Goal: Task Accomplishment & Management: Use online tool/utility

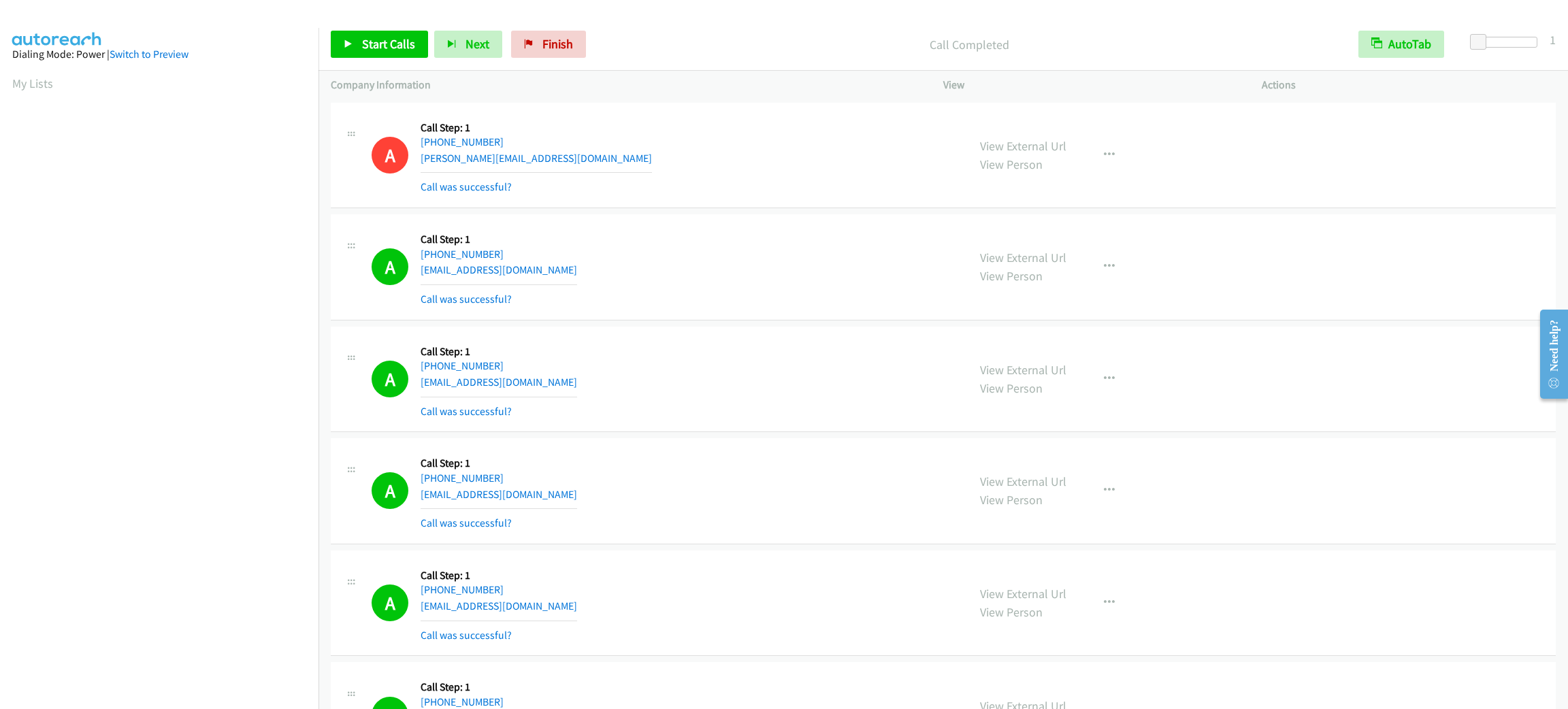
scroll to position [58, 0]
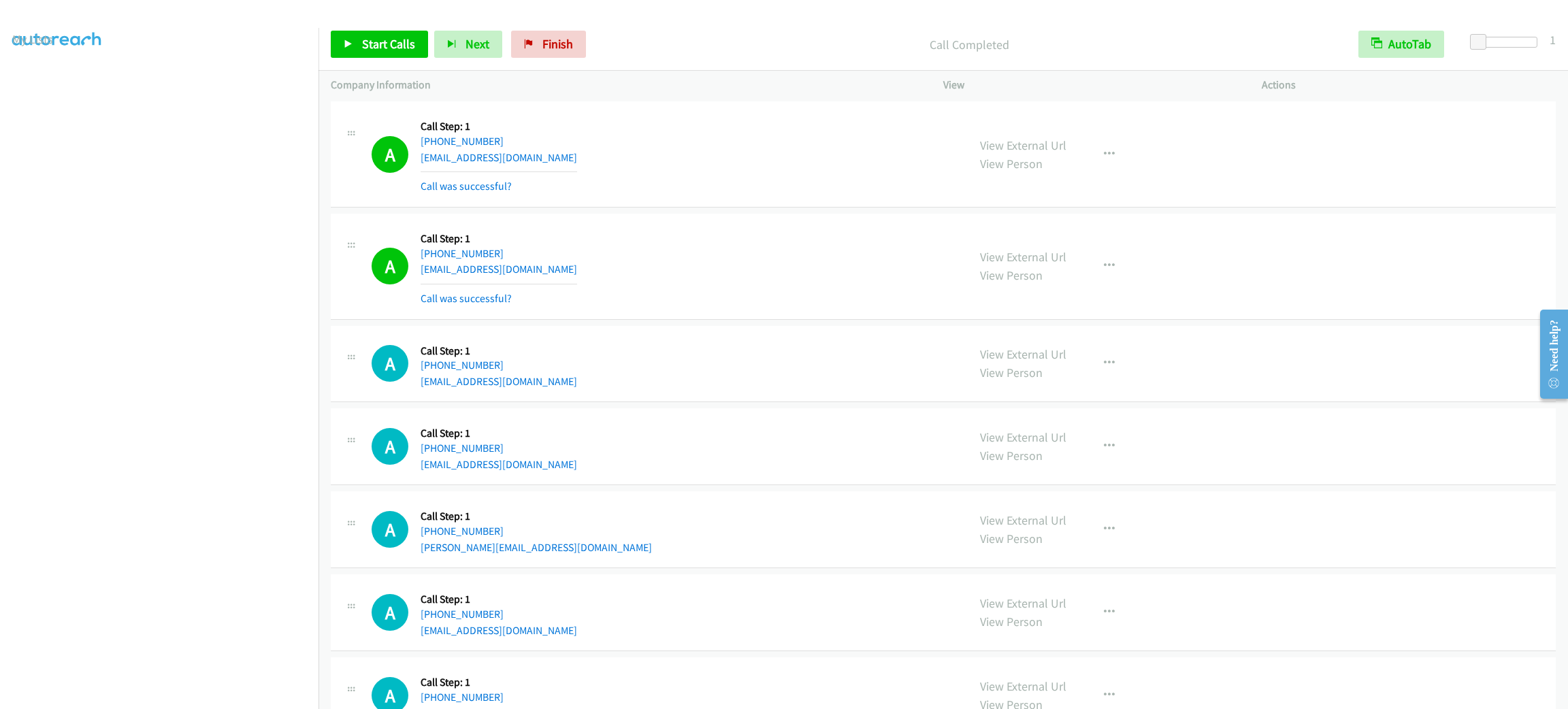
click at [804, 256] on div "A Callback Scheduled Call Step: 1 [GEOGRAPHIC_DATA]/Puerto_Rico [PHONE_NUMBER] …" at bounding box center [663, 266] width 584 height 81
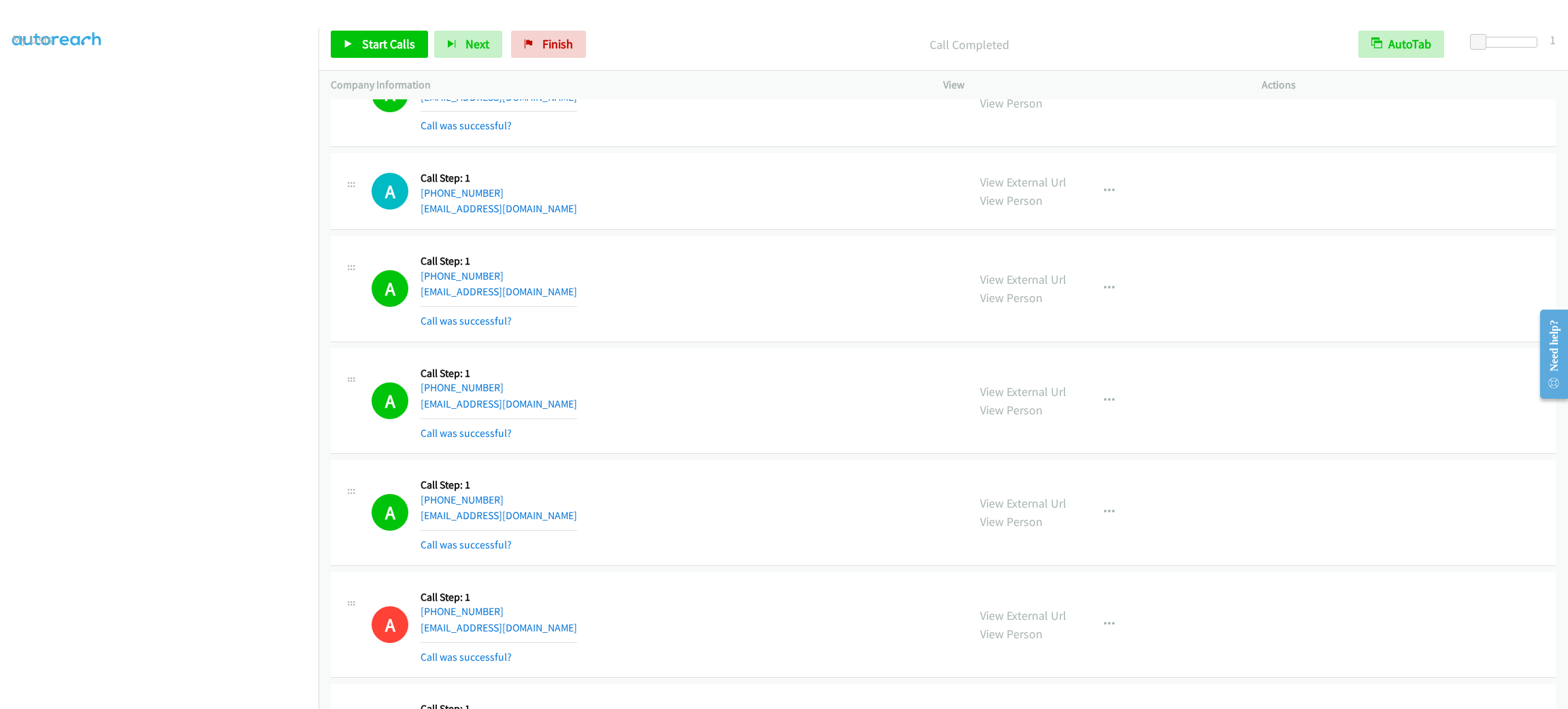
click at [1115, 392] on div "View External Url View Person View External Url Email Schedule/Manage Callback …" at bounding box center [1133, 401] width 331 height 81
click at [1108, 402] on button "button" at bounding box center [1109, 401] width 37 height 27
click at [1096, 542] on div at bounding box center [784, 354] width 1568 height 709
click at [1094, 396] on button "button" at bounding box center [1109, 401] width 37 height 27
click at [1105, 530] on link "Add to do not call list" at bounding box center [1036, 516] width 181 height 27
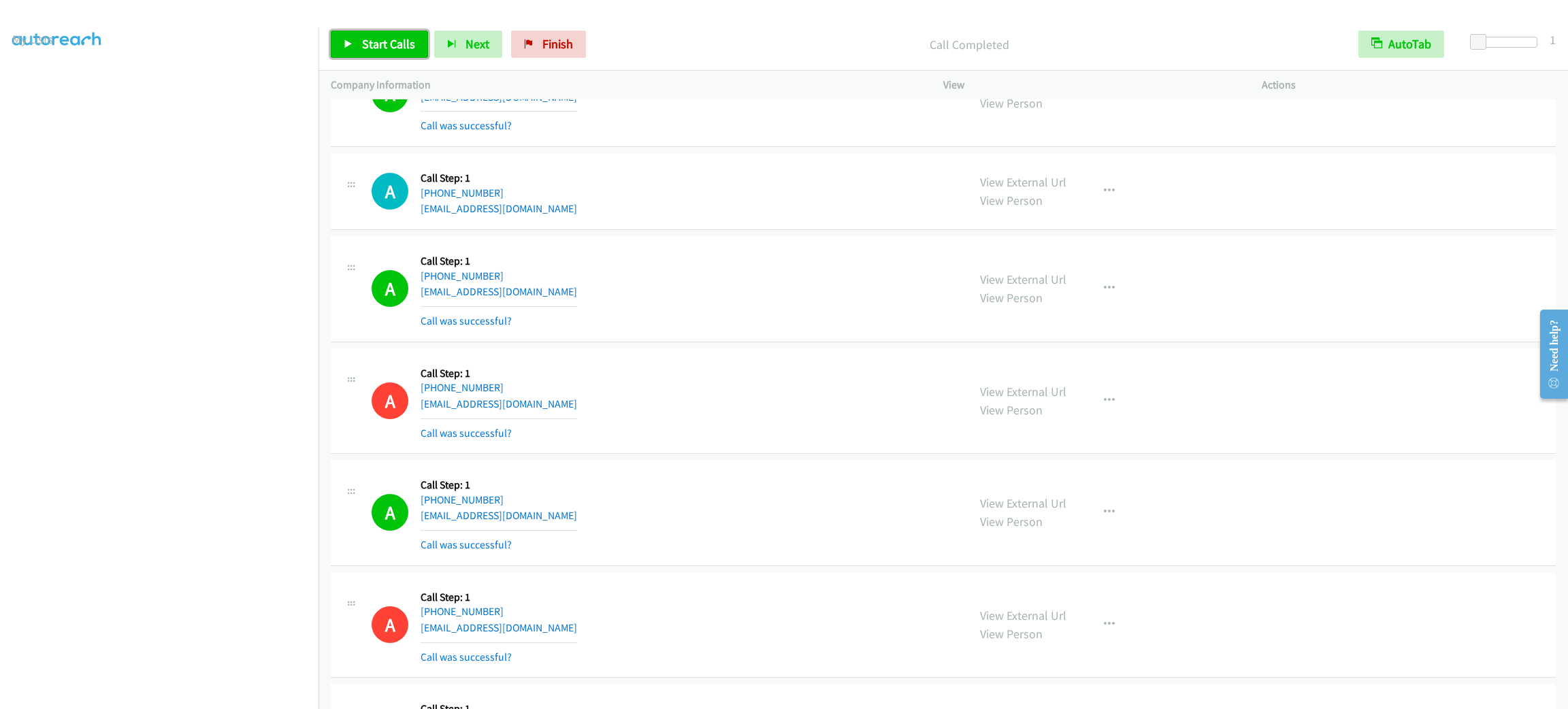
click at [371, 42] on span "Start Calls" at bounding box center [389, 44] width 53 height 15
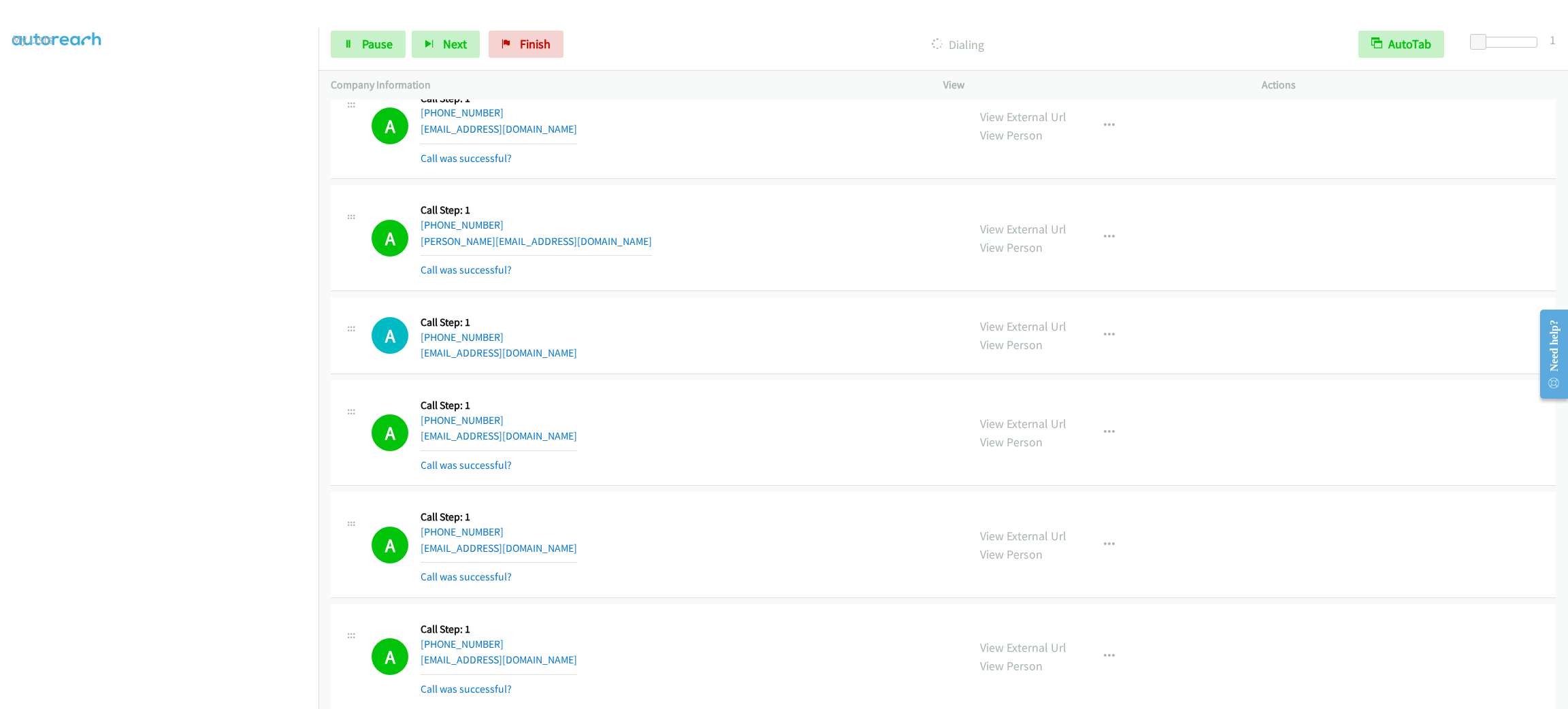
scroll to position [8577, 0]
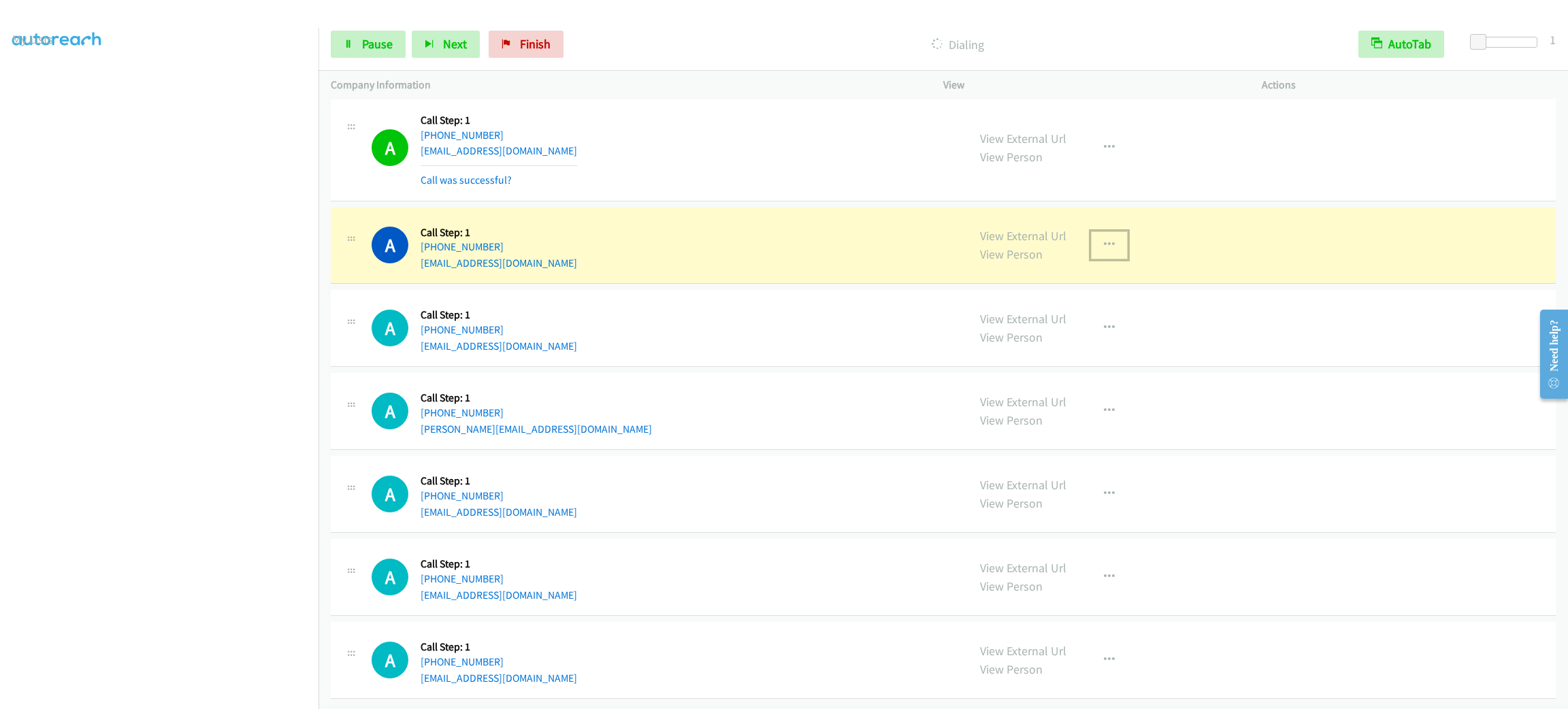
click at [1104, 240] on icon "button" at bounding box center [1109, 245] width 11 height 11
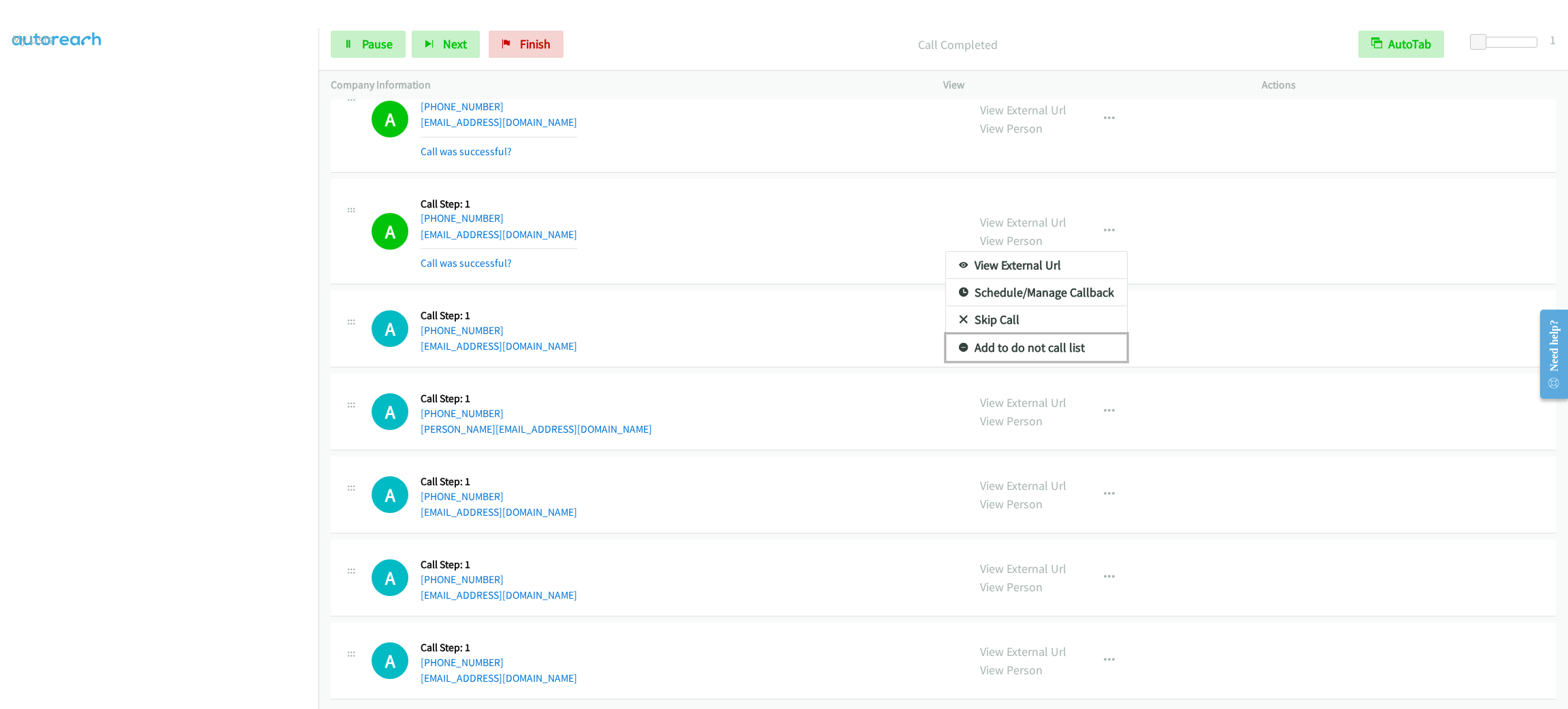
click at [1099, 349] on link "Add to do not call list" at bounding box center [1036, 347] width 181 height 27
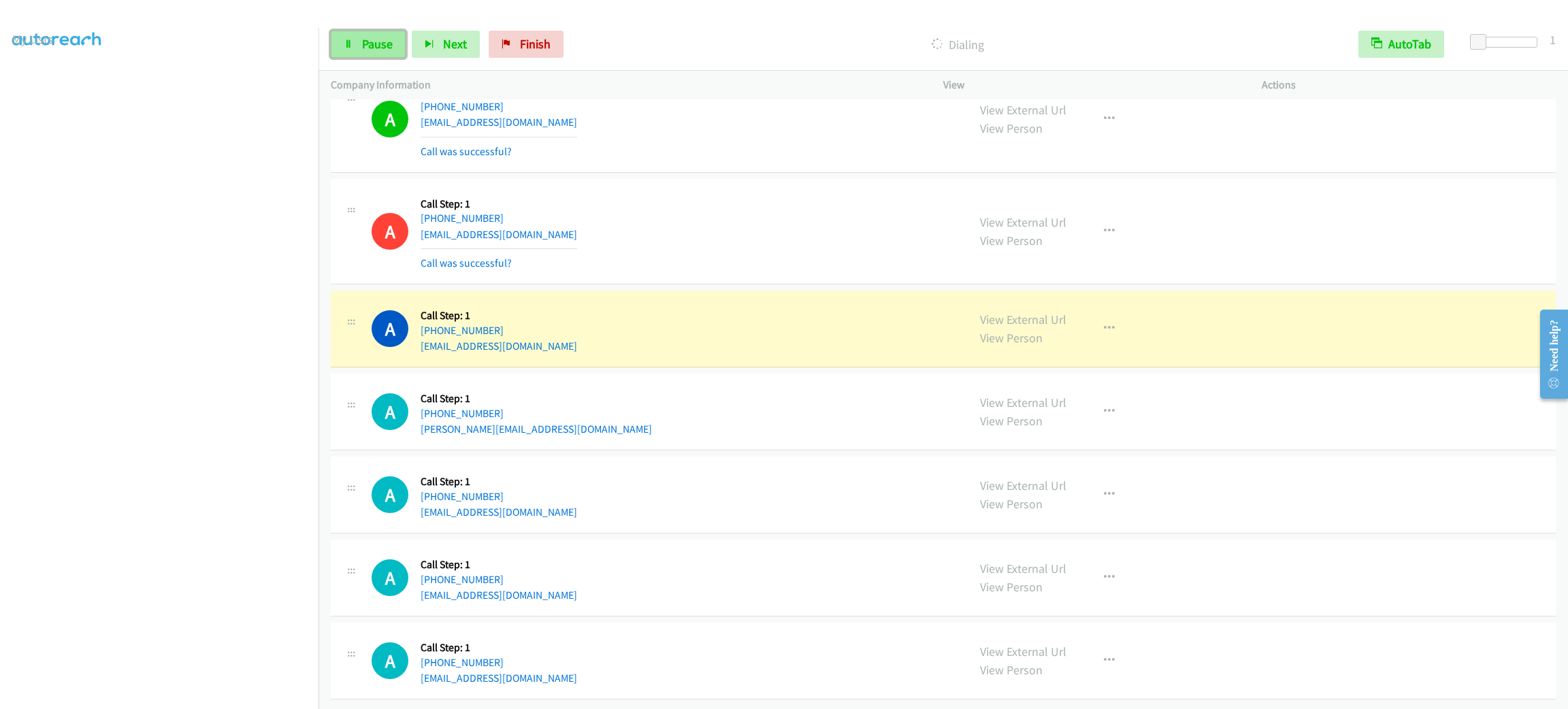
click at [373, 50] on span "Pause" at bounding box center [377, 44] width 30 height 15
click at [697, 266] on div "A Callback Scheduled Call Step: 1 America/Los_Angeles [PHONE_NUMBER] [EMAIL_ADD…" at bounding box center [663, 232] width 584 height 81
drag, startPoint x: 699, startPoint y: 314, endPoint x: 688, endPoint y: 317, distance: 11.4
click at [696, 314] on div "A Callback Scheduled Call Step: 1 America/New_York [PHONE_NUMBER] [EMAIL_ADDRES…" at bounding box center [943, 329] width 1225 height 77
click at [688, 316] on div "A Callback Scheduled Call Step: 1 America/New_York [PHONE_NUMBER] [EMAIL_ADDRES…" at bounding box center [663, 328] width 584 height 52
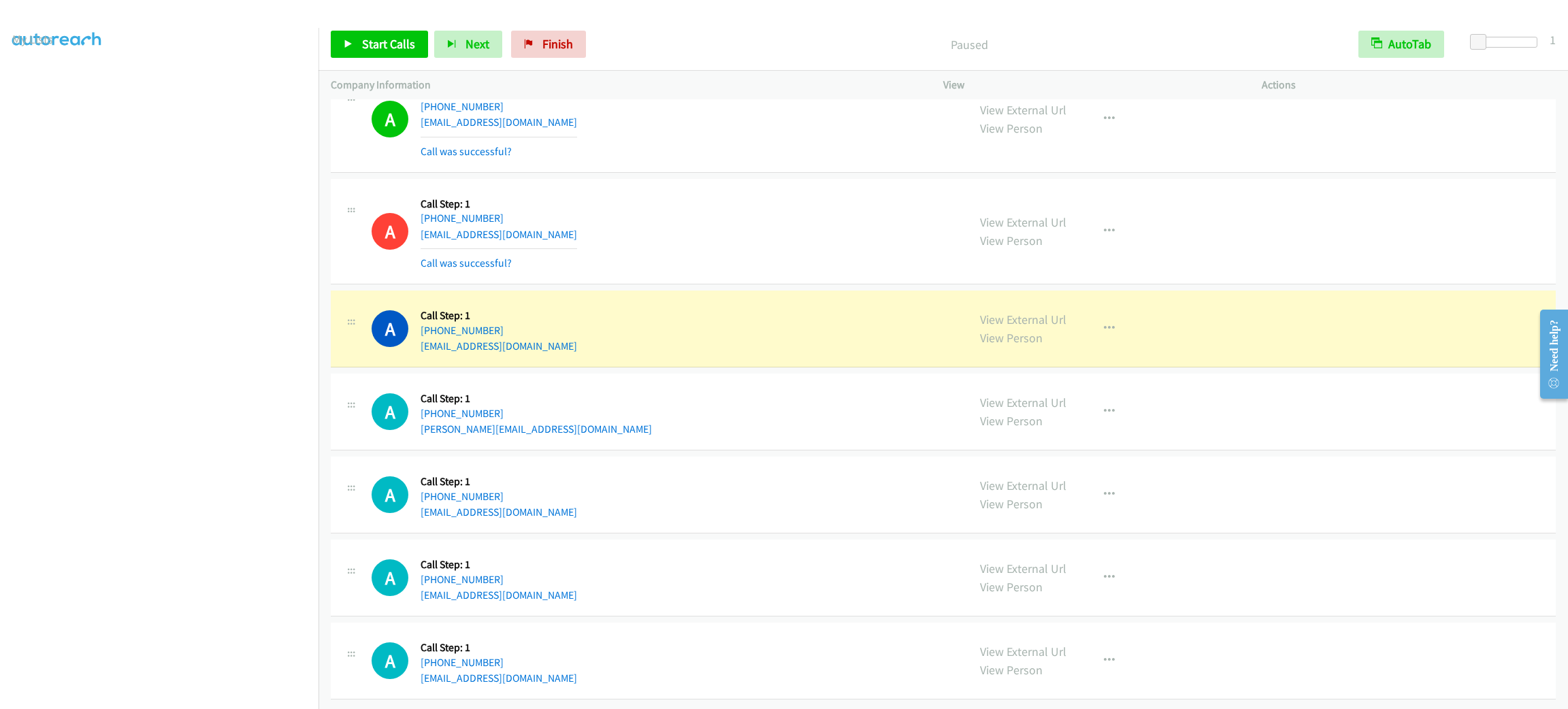
drag, startPoint x: 685, startPoint y: 319, endPoint x: 655, endPoint y: 318, distance: 30.0
click at [685, 318] on div "A Callback Scheduled Call Step: 1 America/New_York [PHONE_NUMBER] [EMAIL_ADDRES…" at bounding box center [663, 328] width 584 height 52
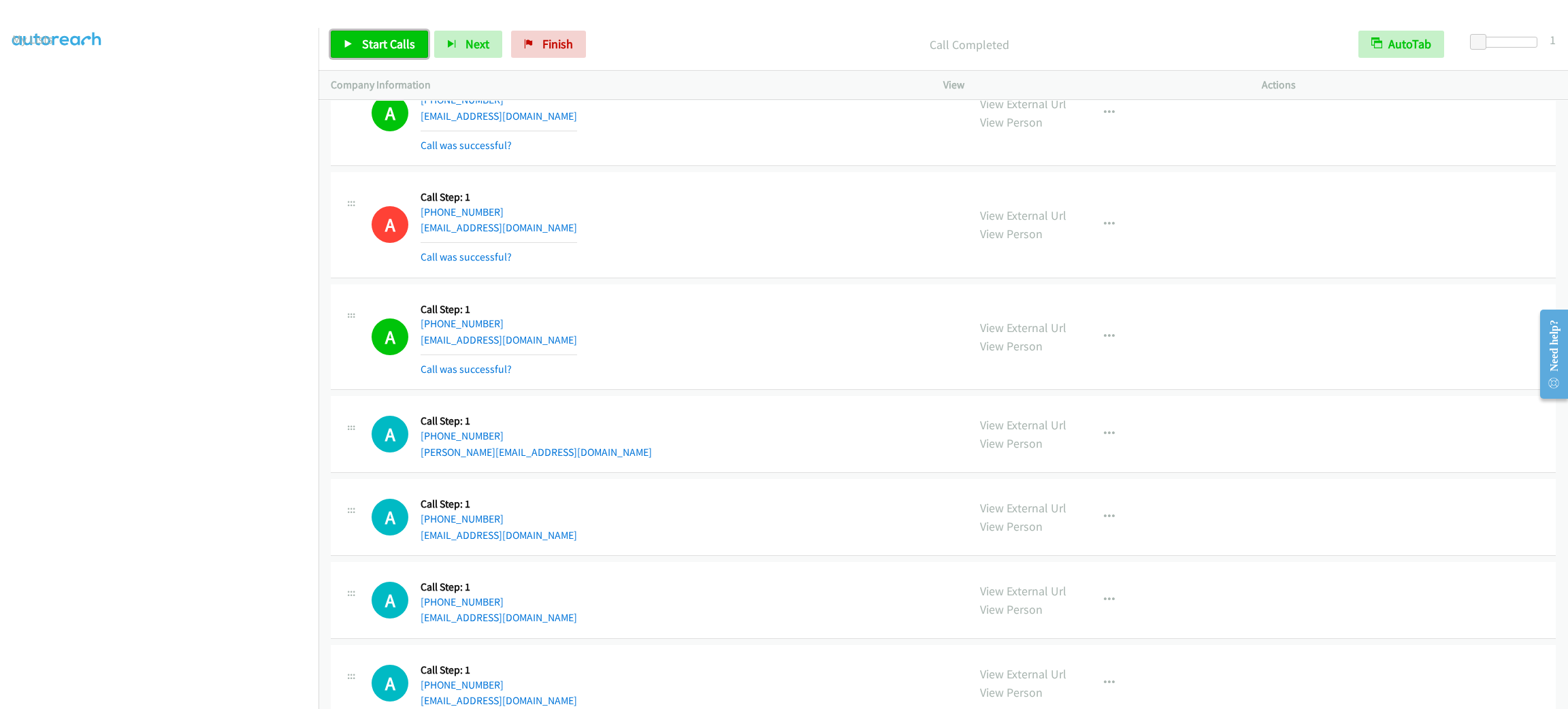
click at [413, 36] on span "Start Calls" at bounding box center [389, 44] width 53 height 15
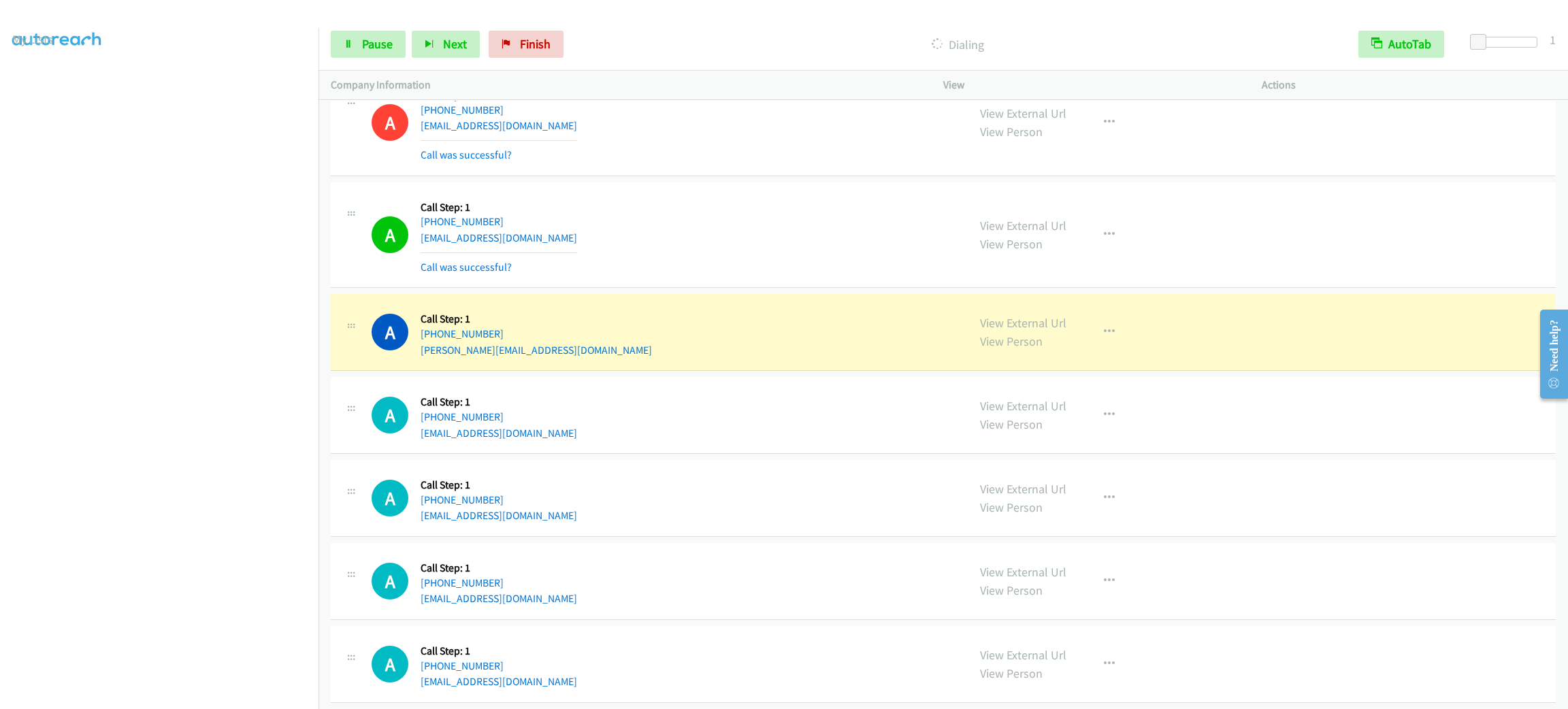
scroll to position [8883, 0]
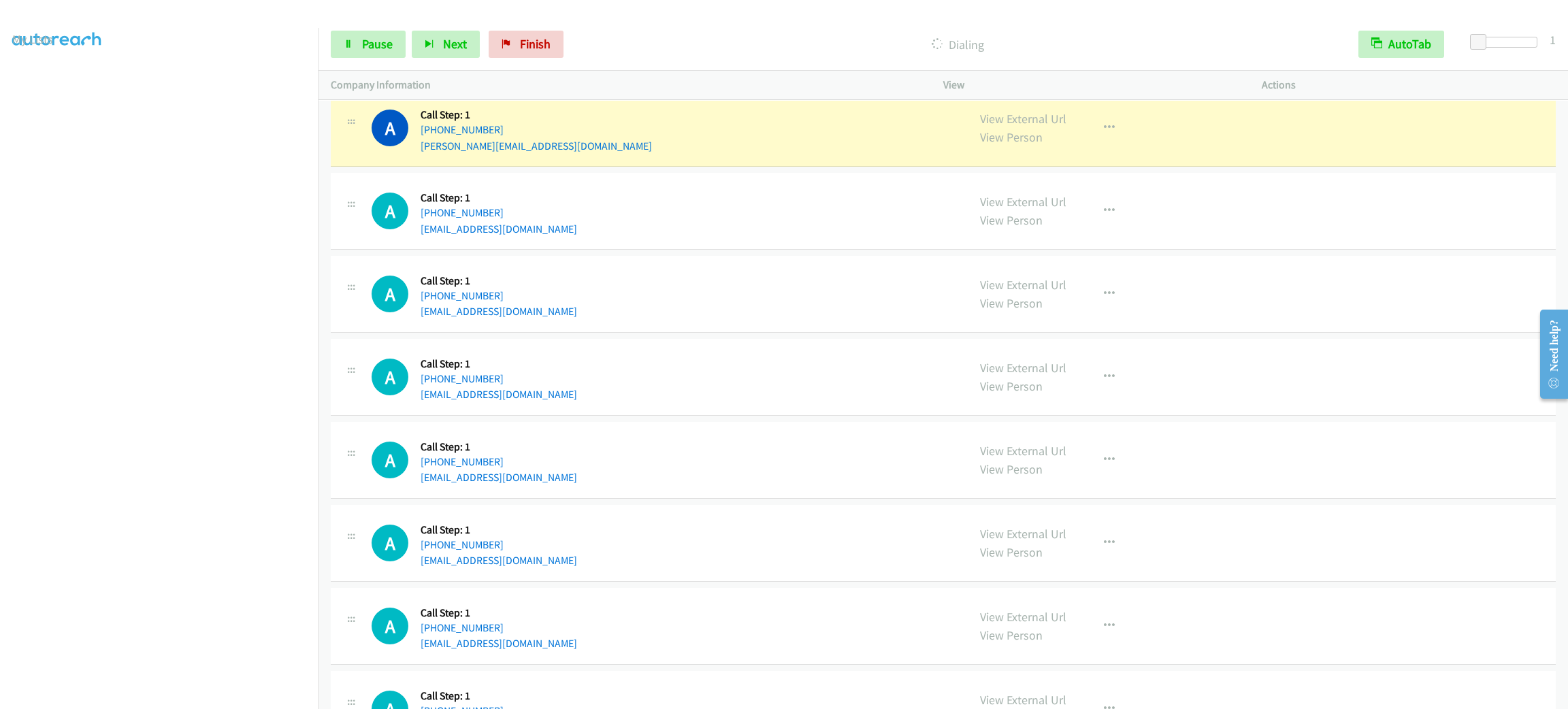
click at [517, 205] on h5 "Call Step: 1" at bounding box center [499, 198] width 156 height 13
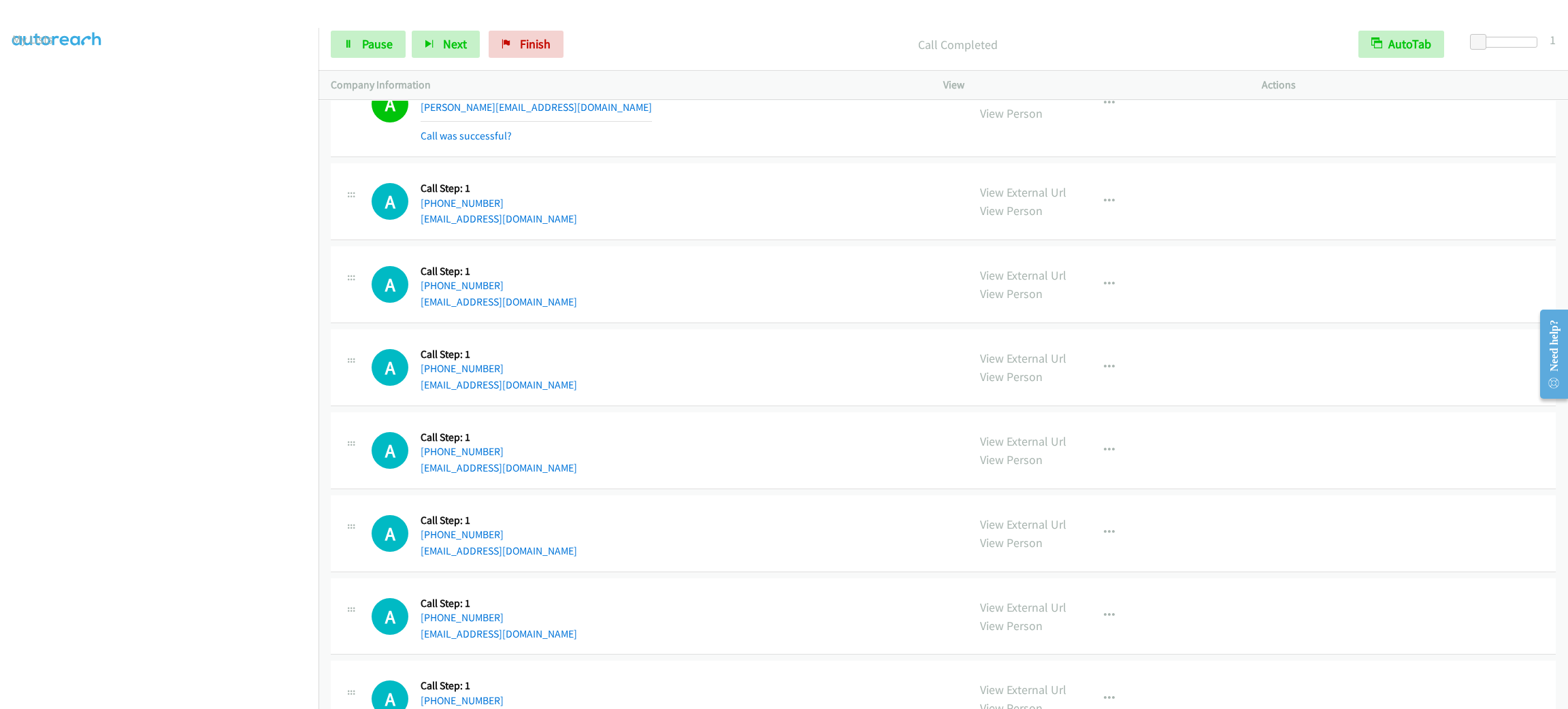
scroll to position [8819, 0]
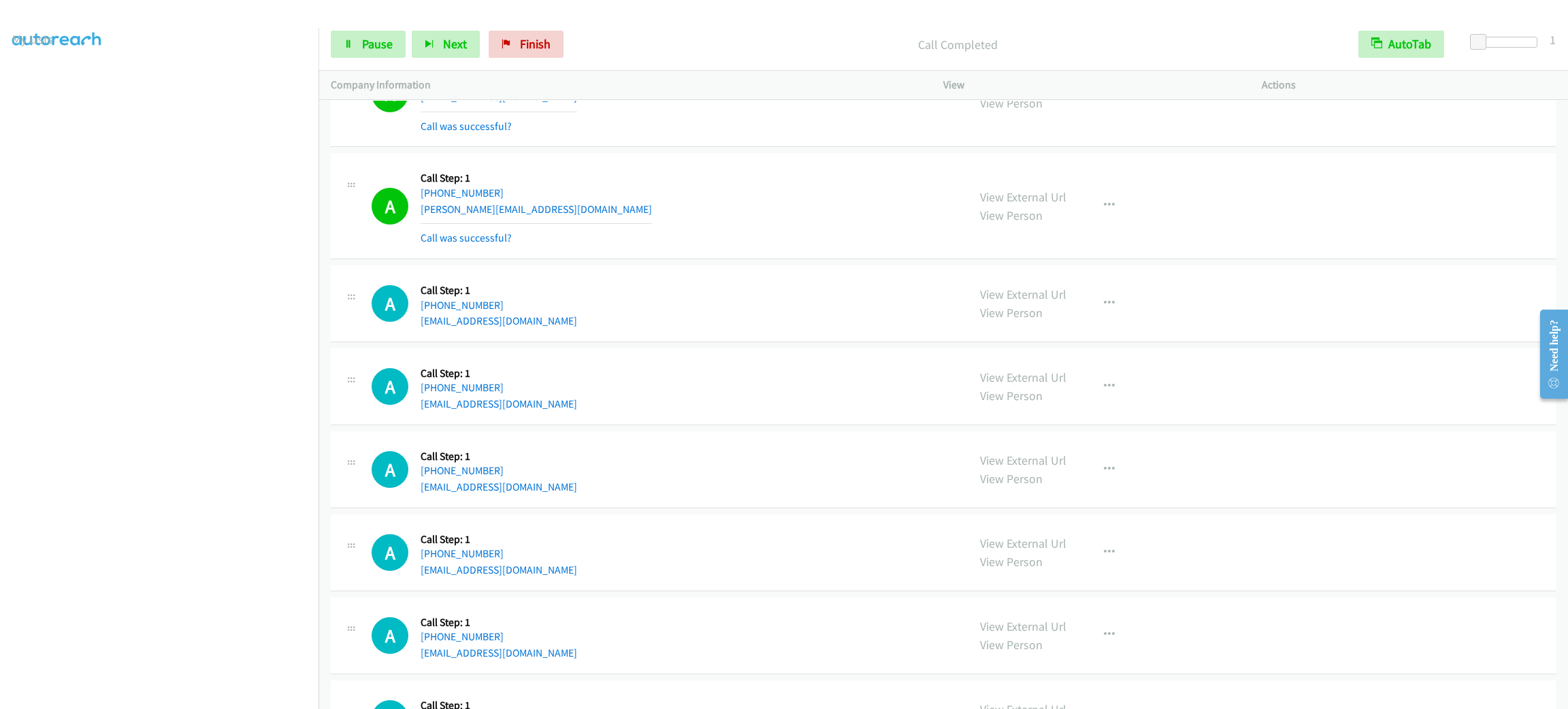
click at [189, 693] on aside "Dialing Mode: Power | Switch to Preview My Lists" at bounding box center [159, 360] width 319 height 753
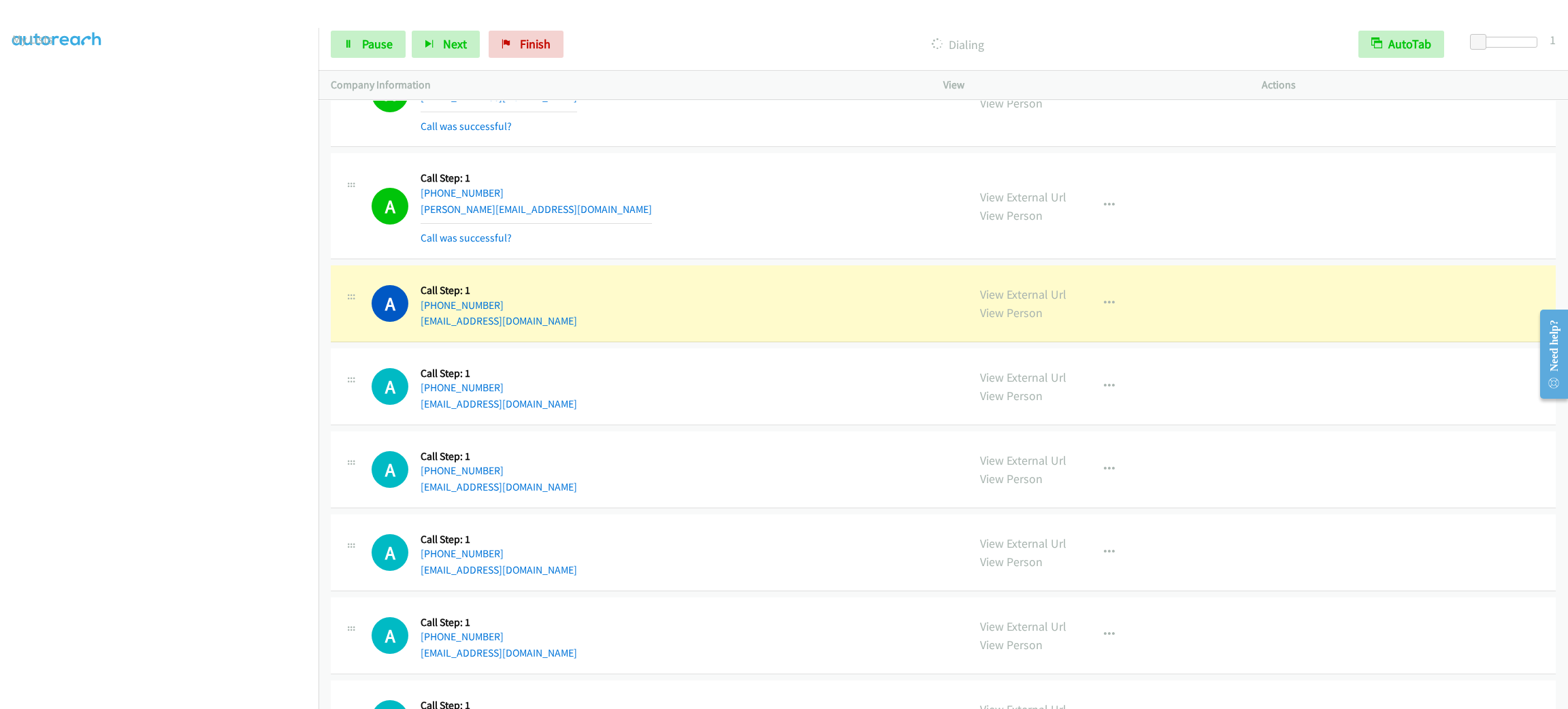
click at [616, 403] on div "A Callback Scheduled Call Step: 1 America/New_York [PHONE_NUMBER] [EMAIL_ADDRES…" at bounding box center [663, 387] width 584 height 52
click at [357, 37] on link "Pause" at bounding box center [367, 44] width 75 height 27
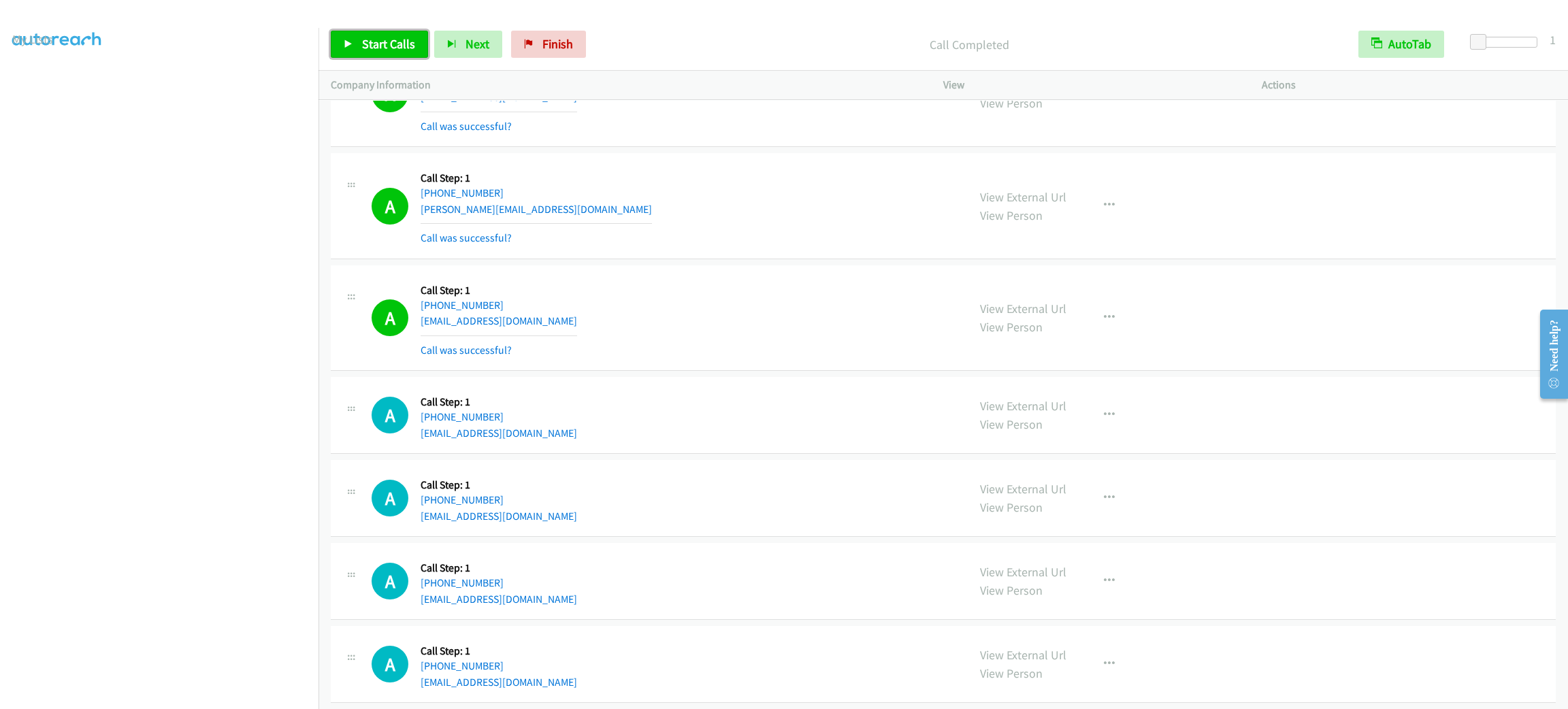
click at [370, 31] on link "Start Calls" at bounding box center [379, 44] width 97 height 27
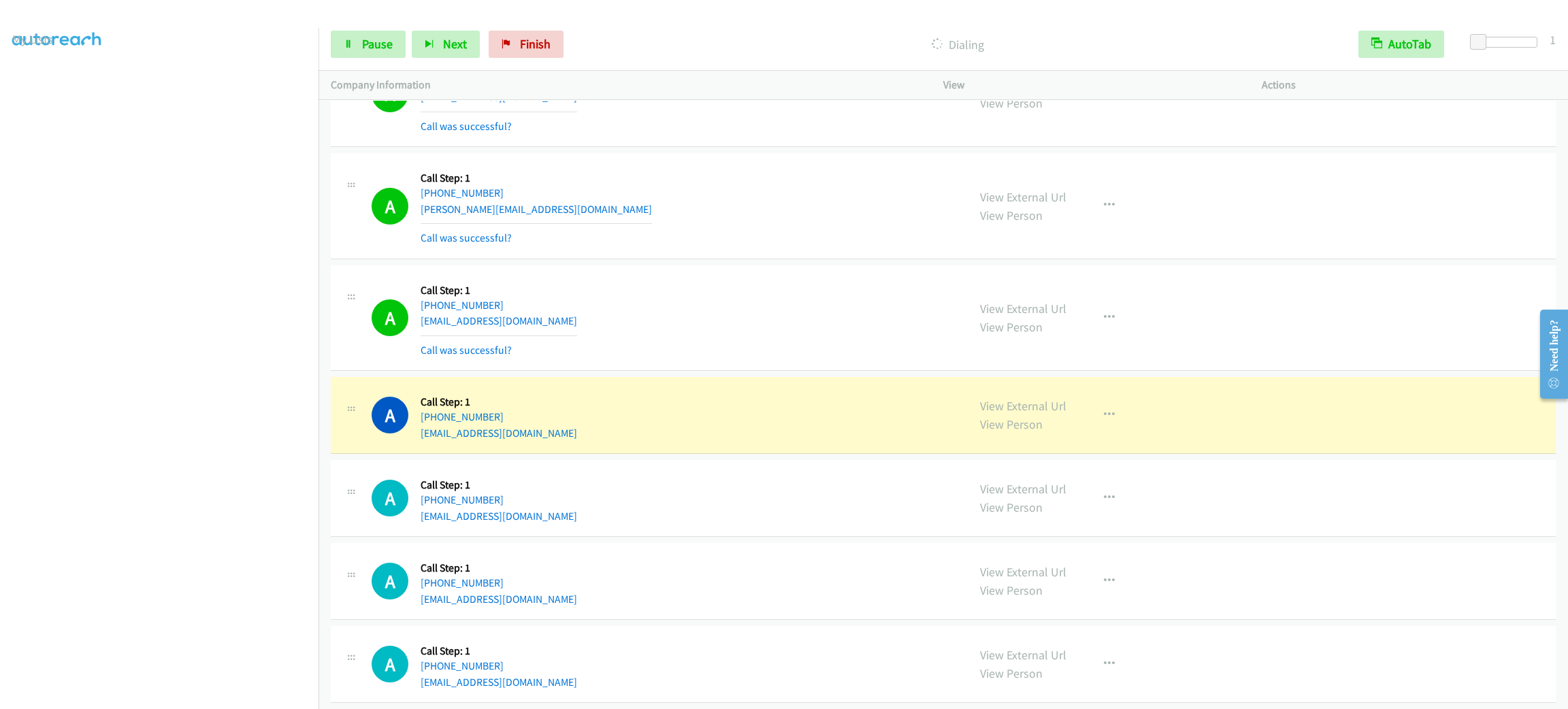
scroll to position [9024, 0]
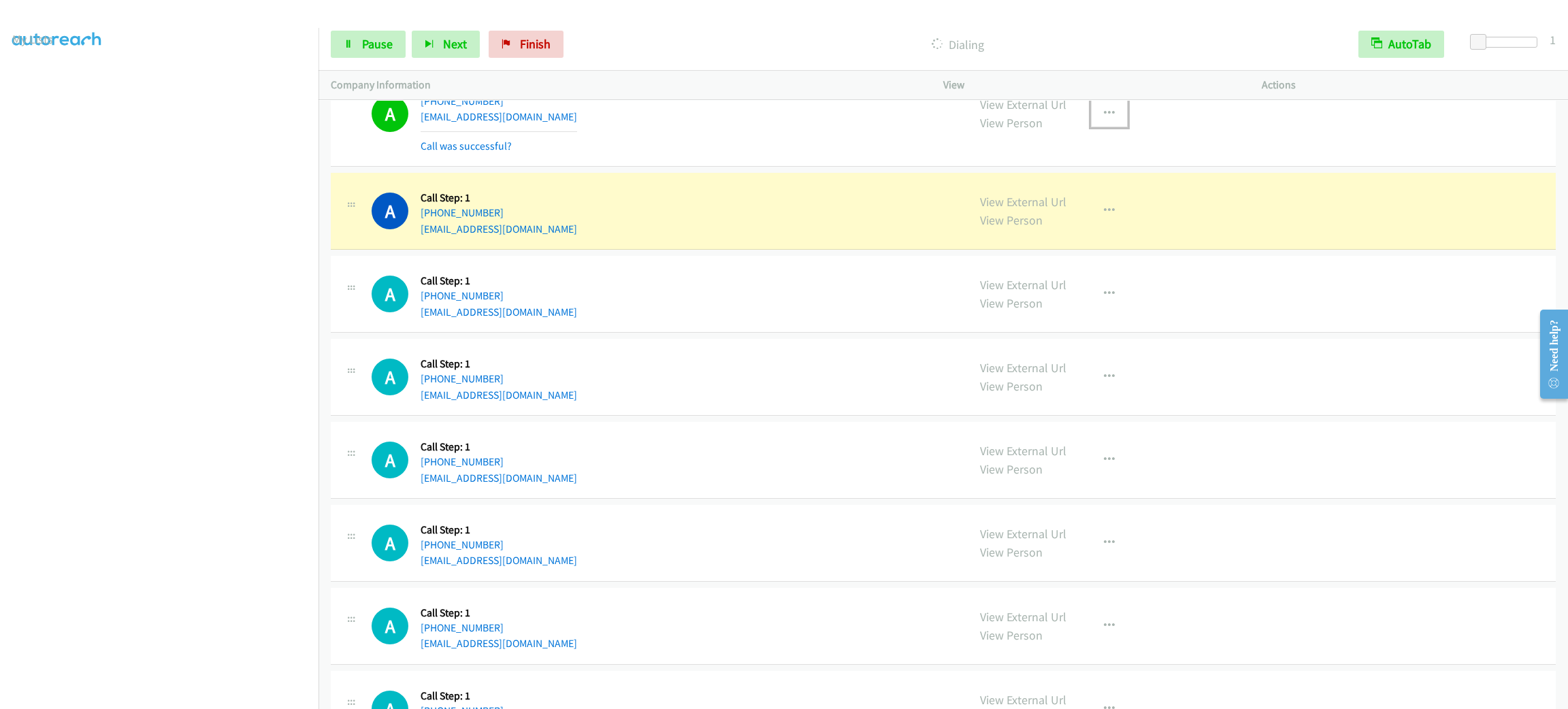
click at [1091, 127] on button "button" at bounding box center [1109, 114] width 37 height 27
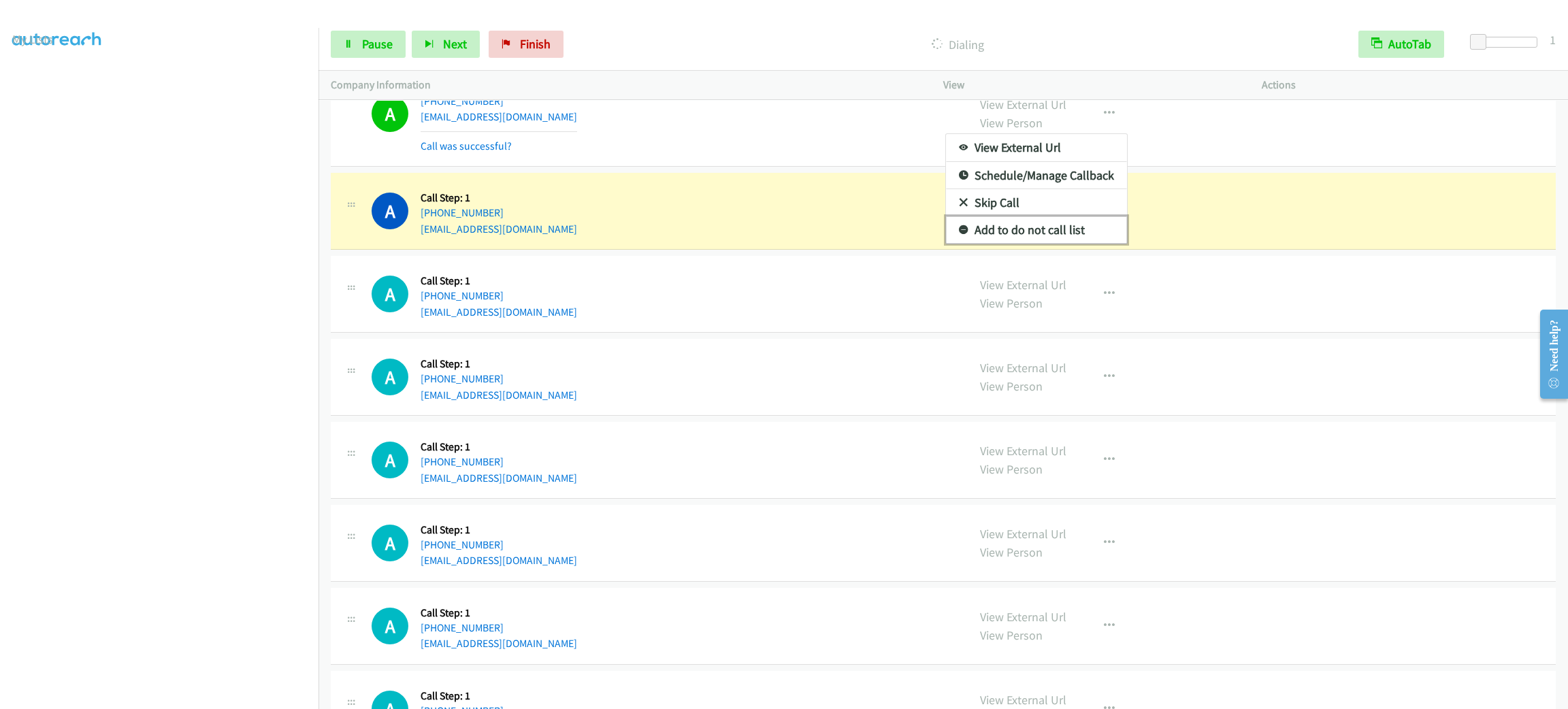
click at [1101, 243] on link "Add to do not call list" at bounding box center [1036, 229] width 181 height 27
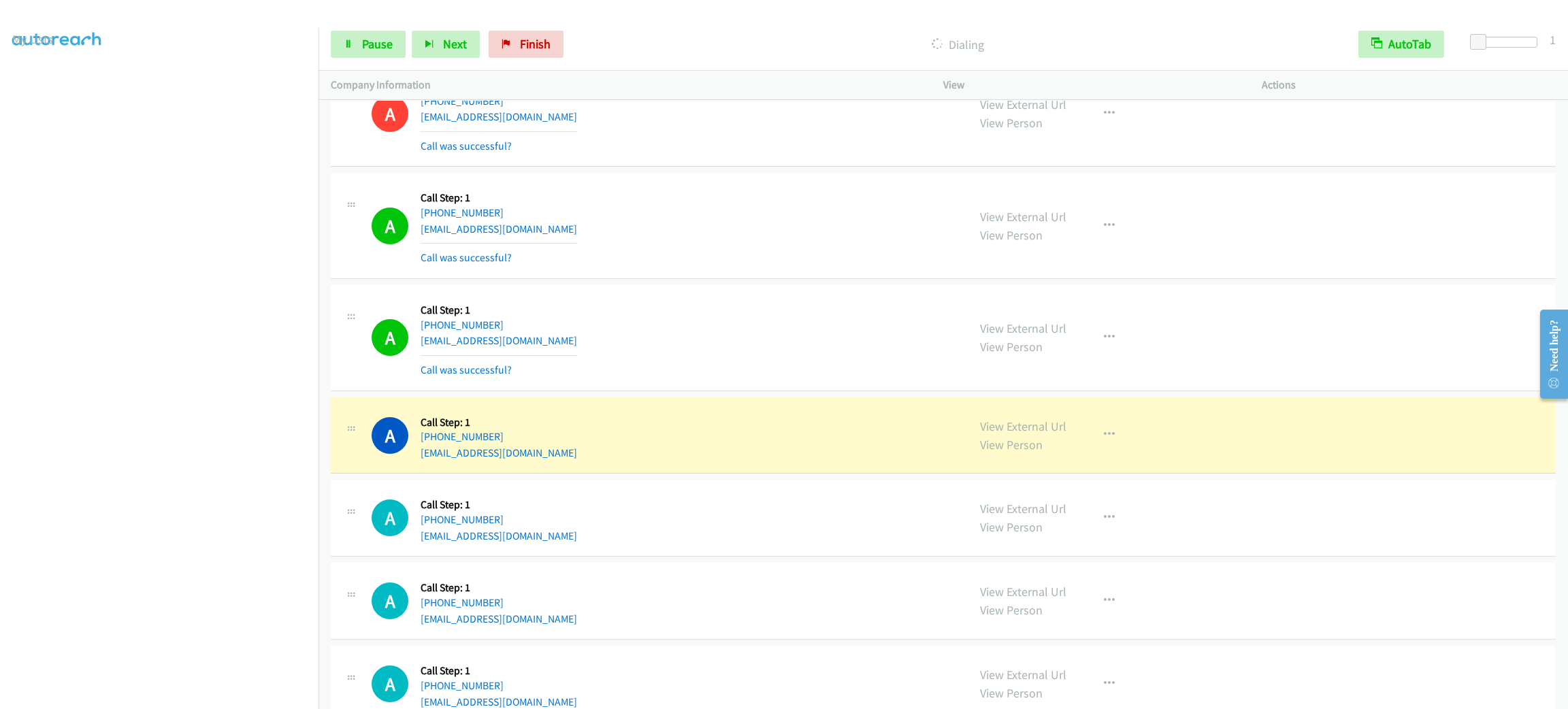
scroll to position [9227, 0]
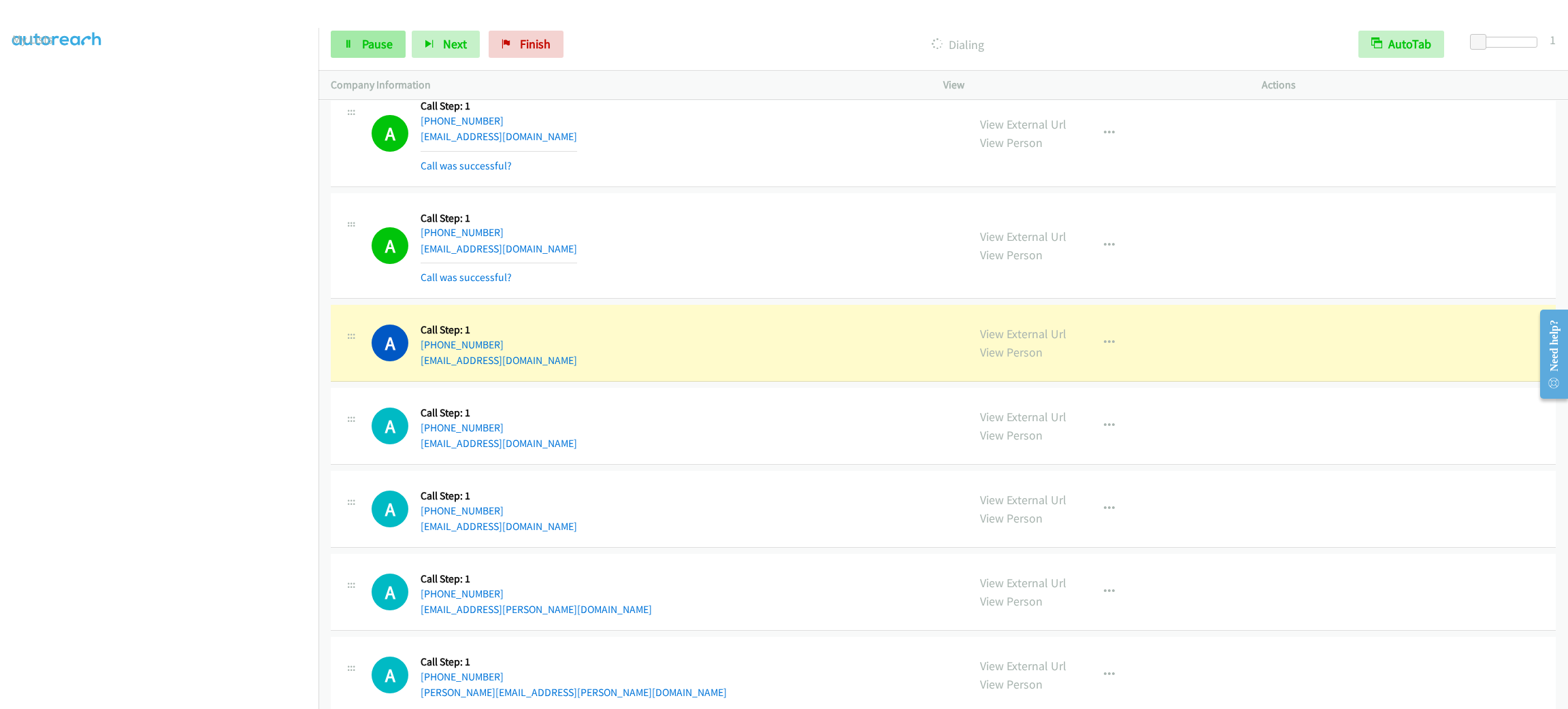
drag, startPoint x: 374, startPoint y: 26, endPoint x: 373, endPoint y: 41, distance: 15.0
click at [373, 32] on div "Start Calls Pause Next Finish Dialing AutoTab AutoTab 1" at bounding box center [943, 44] width 1249 height 52
click at [373, 41] on span "Pause" at bounding box center [377, 44] width 30 height 15
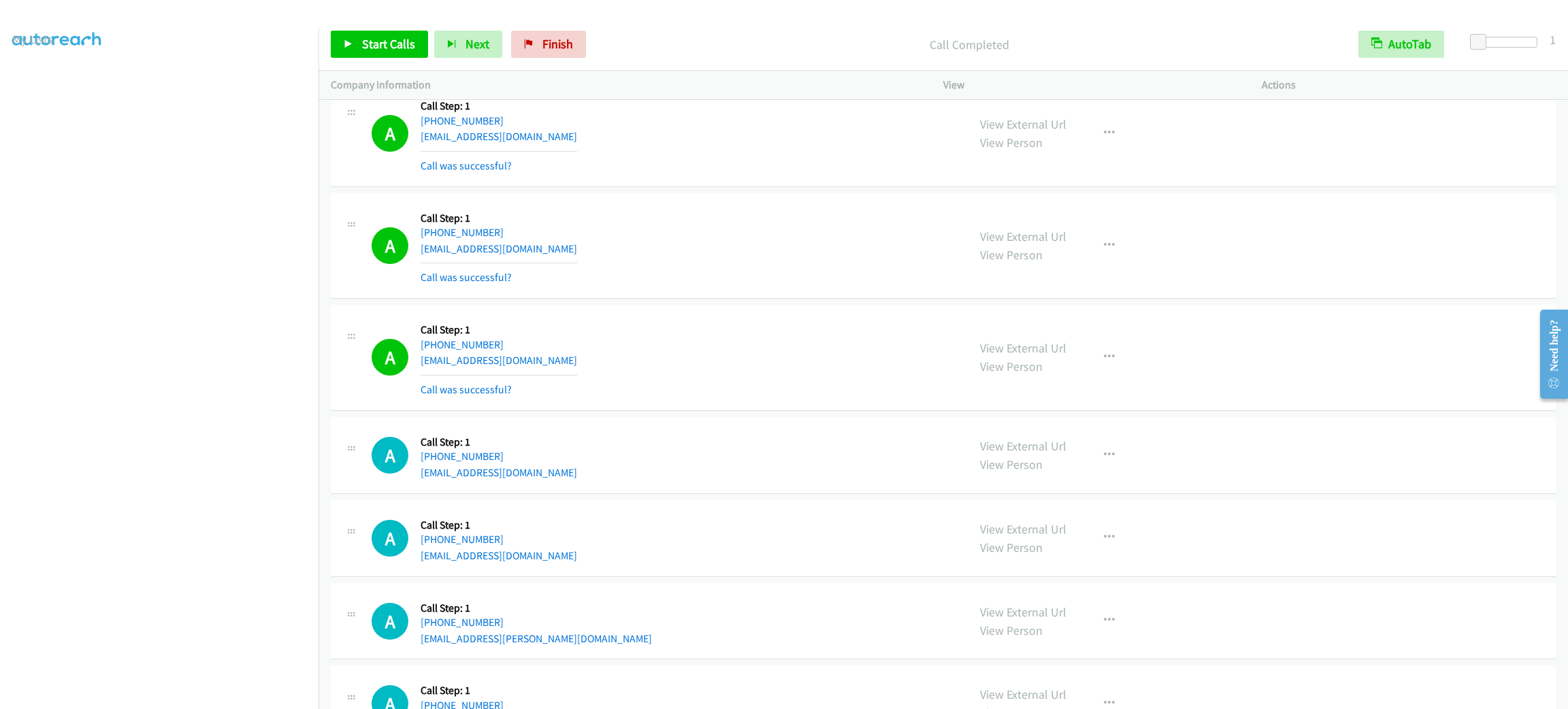
click at [377, 28] on div "Start Calls Pause Next Finish Call Completed AutoTab AutoTab 1" at bounding box center [943, 44] width 1249 height 52
click at [383, 43] on span "Start Calls" at bounding box center [389, 44] width 53 height 15
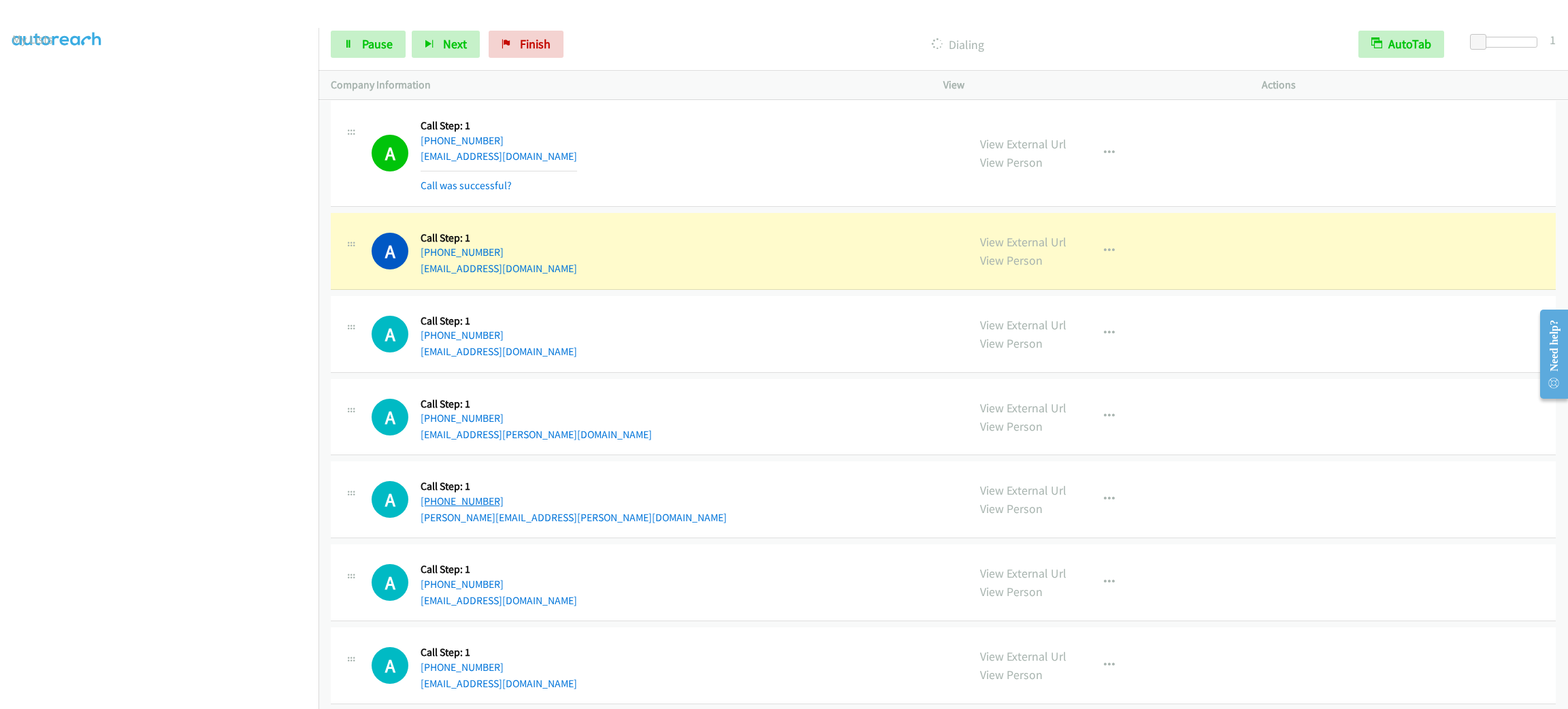
scroll to position [9534, 0]
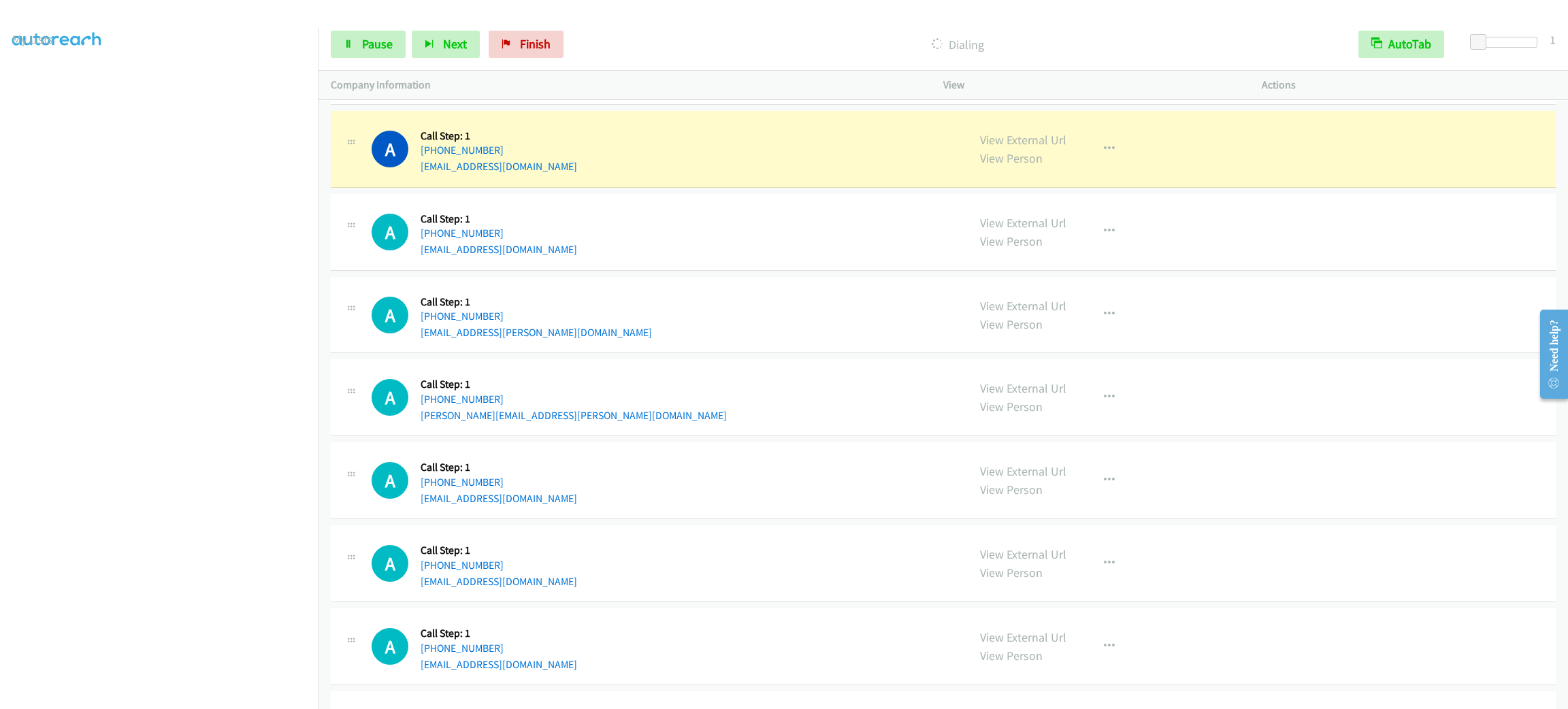
click at [181, 693] on section at bounding box center [159, 386] width 294 height 651
click at [381, 48] on span "Pause" at bounding box center [377, 44] width 30 height 15
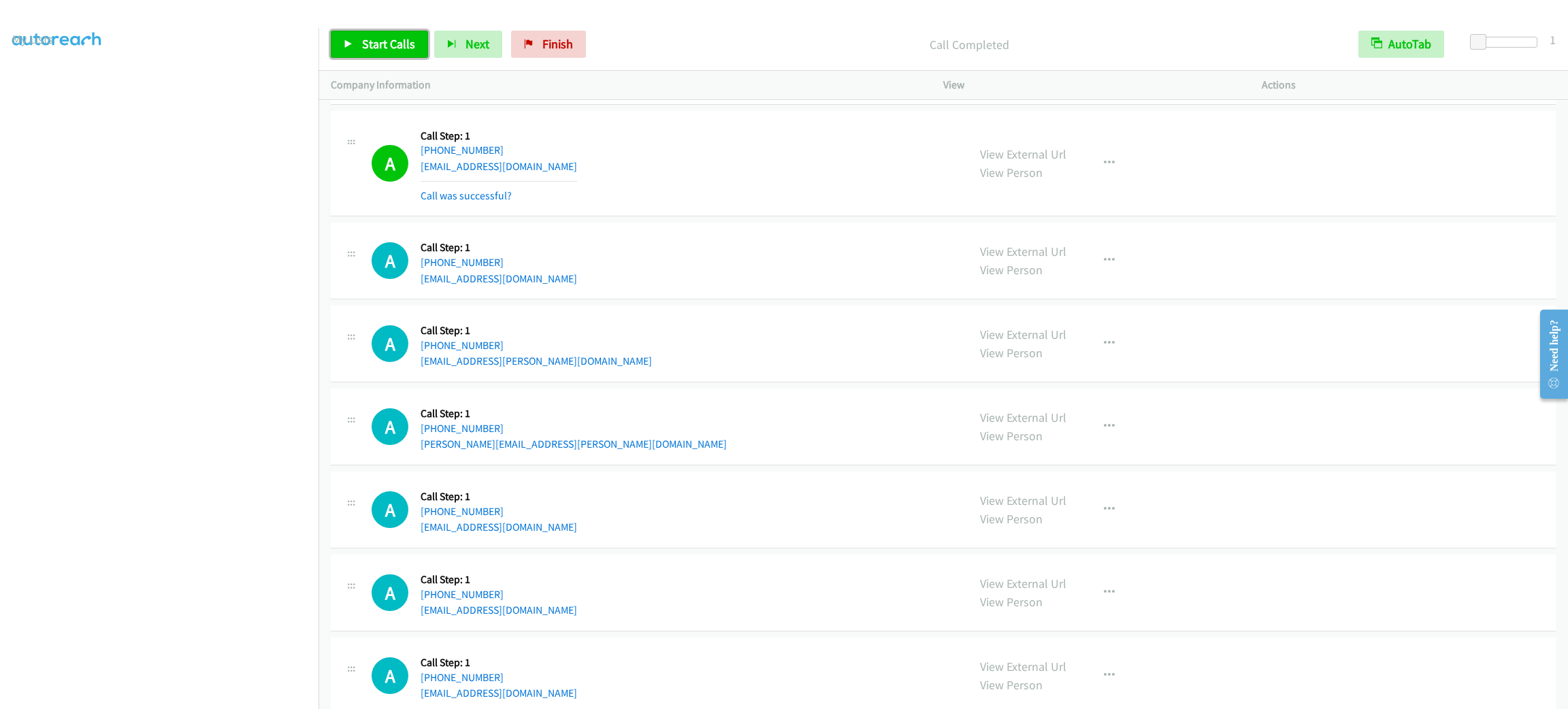
drag, startPoint x: 395, startPoint y: 45, endPoint x: 455, endPoint y: 66, distance: 63.6
click at [395, 45] on span "Start Calls" at bounding box center [389, 44] width 53 height 15
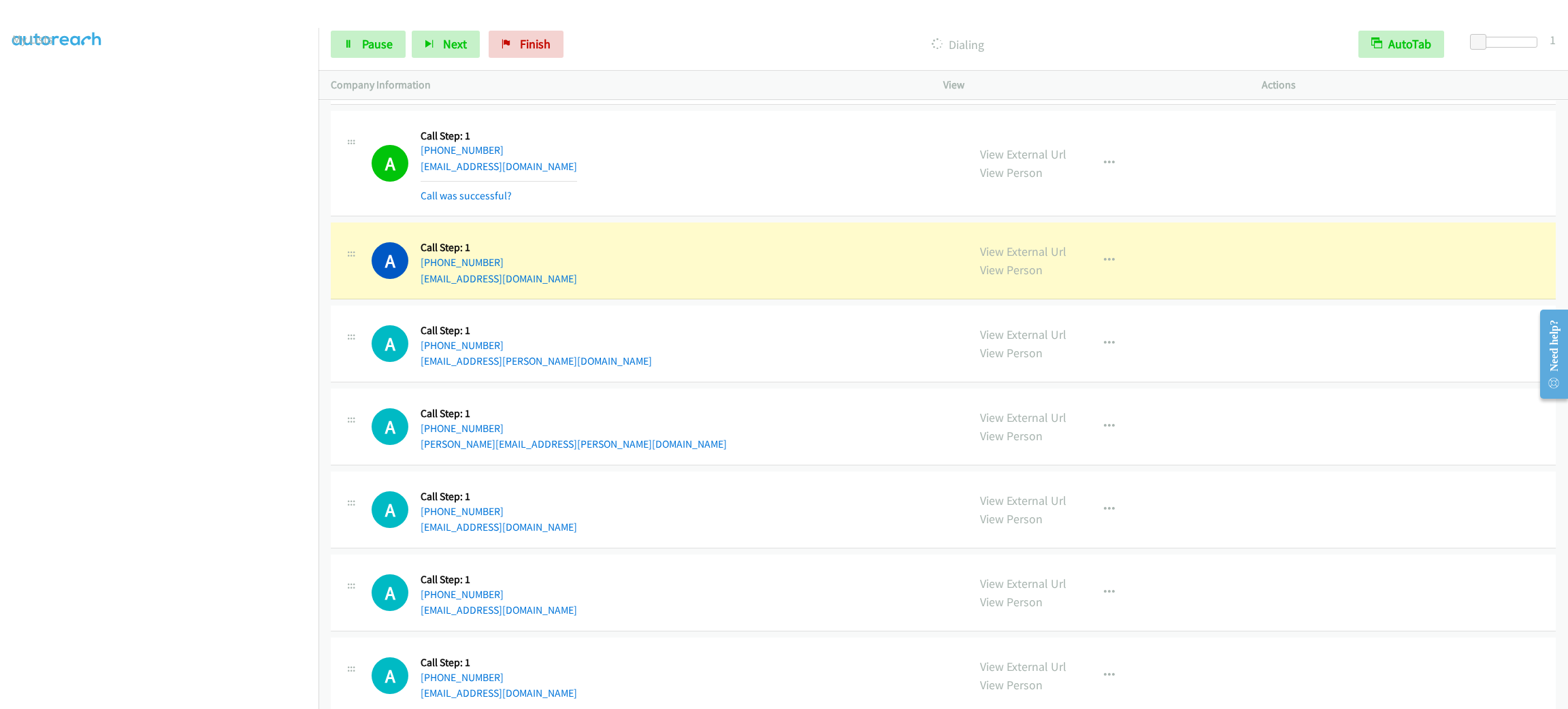
click at [449, 148] on div "Callback Scheduled Call Step: 1 [GEOGRAPHIC_DATA]/[GEOGRAPHIC_DATA] [PHONE_NUMB…" at bounding box center [499, 164] width 156 height 81
click at [582, 153] on div "A Callback Scheduled Call Step: 1 [GEOGRAPHIC_DATA]/[GEOGRAPHIC_DATA] [PHONE_NU…" at bounding box center [663, 164] width 584 height 81
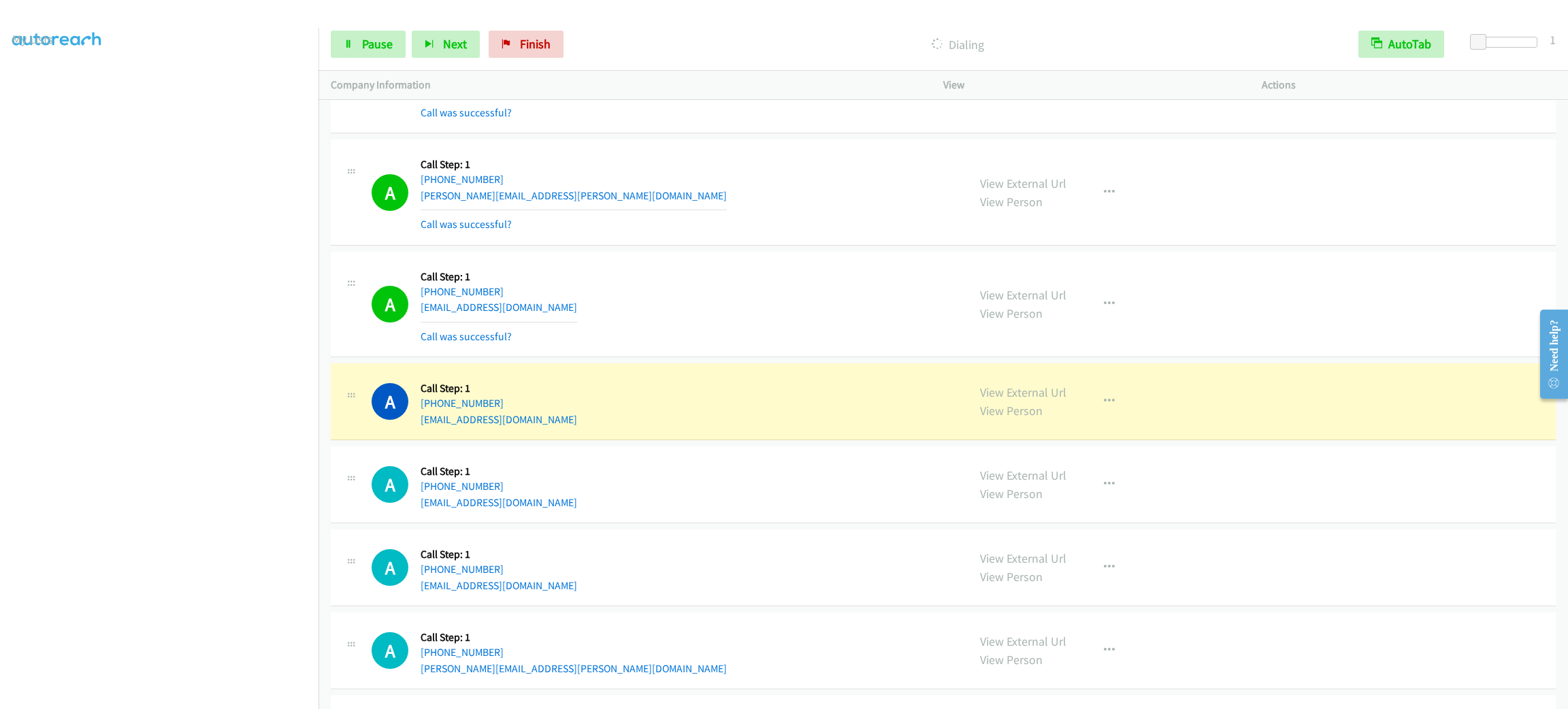
scroll to position [10147, 0]
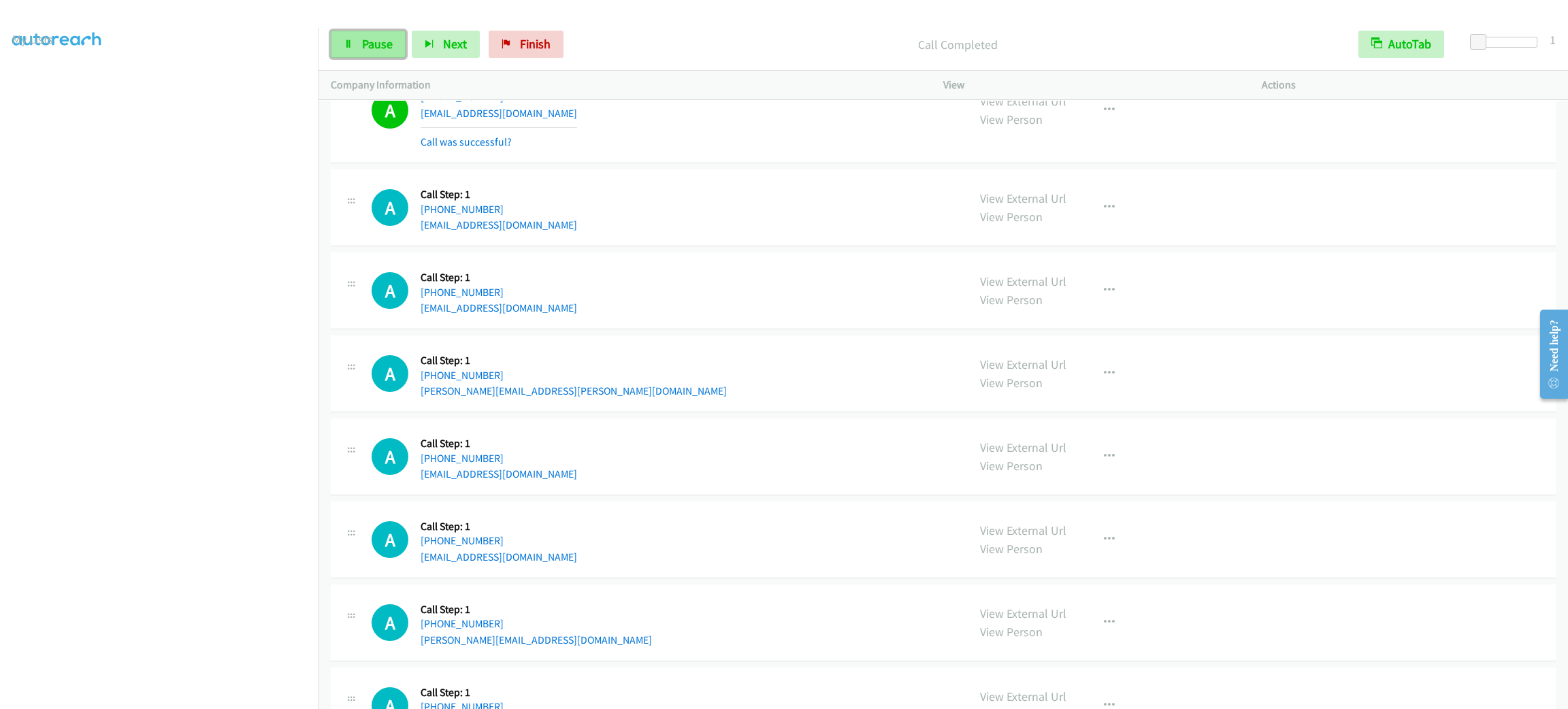
click at [378, 46] on span "Pause" at bounding box center [377, 44] width 30 height 15
click at [378, 46] on span "Start Calls" at bounding box center [389, 44] width 53 height 15
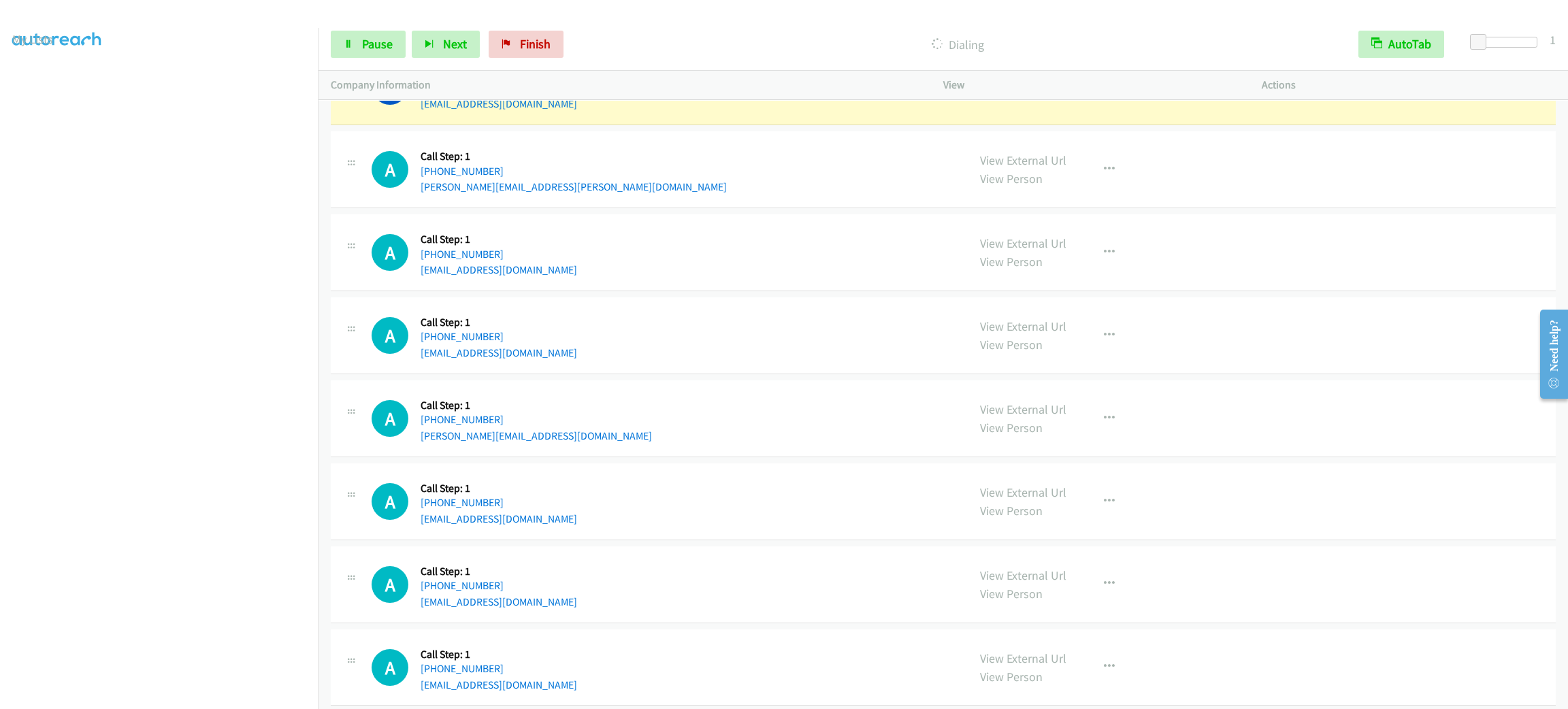
scroll to position [10248, 0]
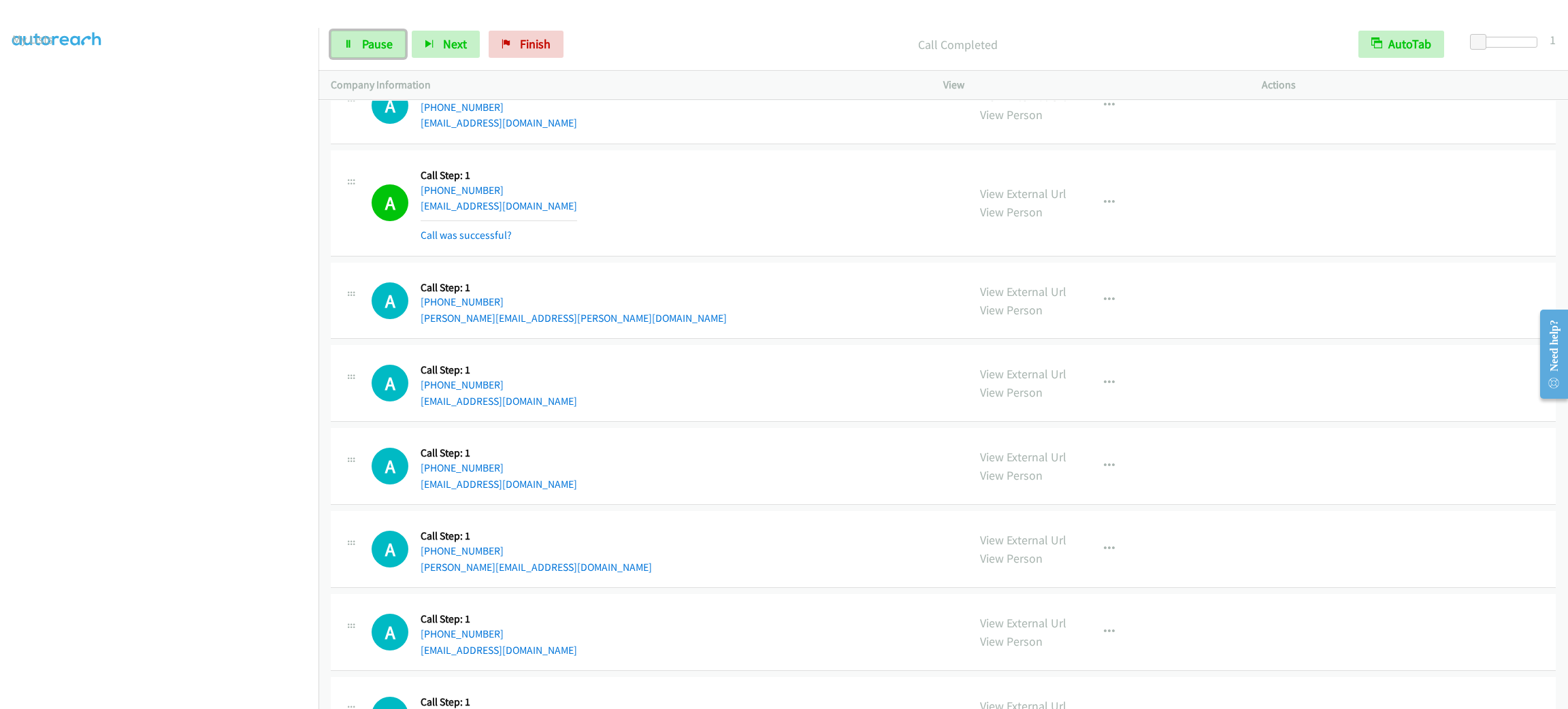
click at [349, 30] on div "Start Calls Pause Next Finish" at bounding box center [450, 44] width 239 height 27
click at [367, 39] on span "Pause" at bounding box center [377, 44] width 30 height 15
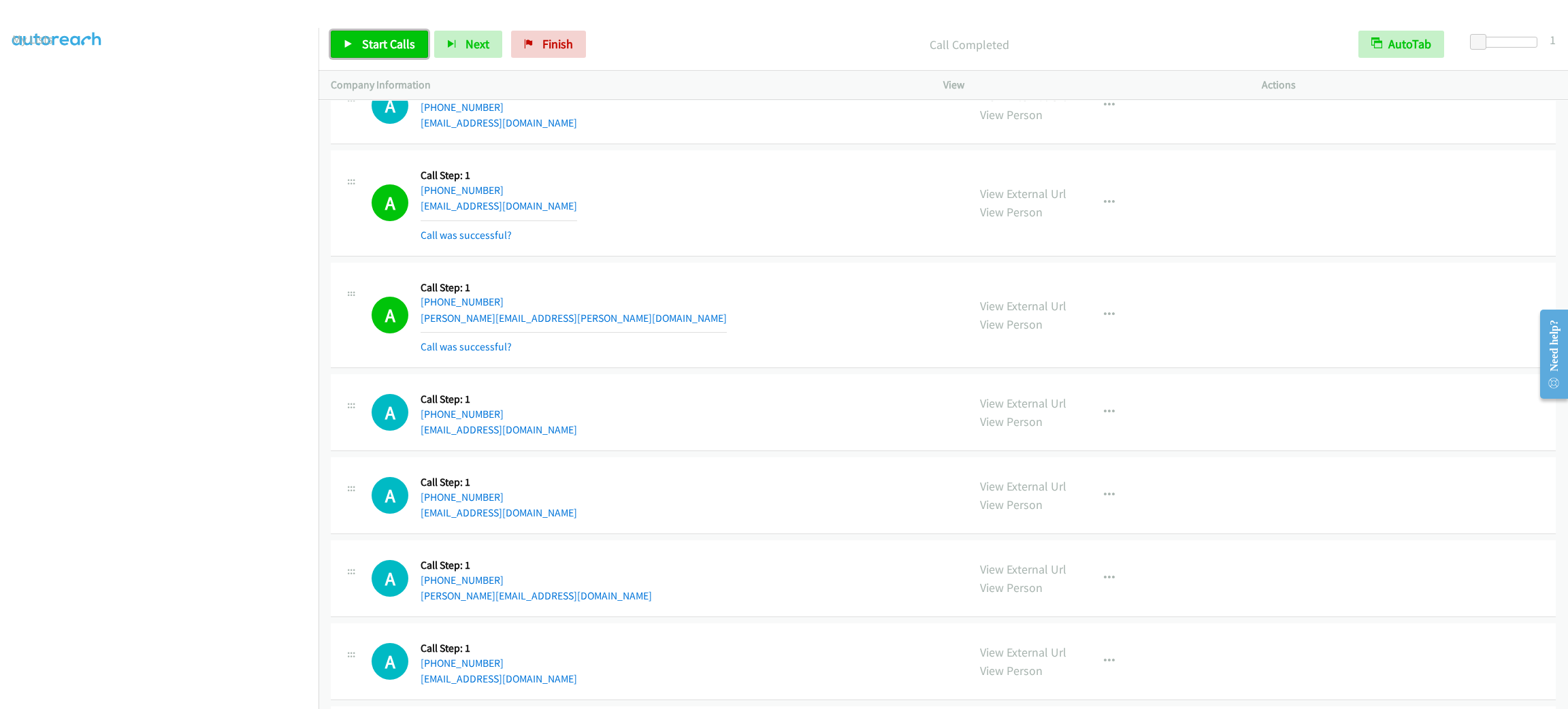
click at [379, 51] on span "Start Calls" at bounding box center [389, 44] width 53 height 15
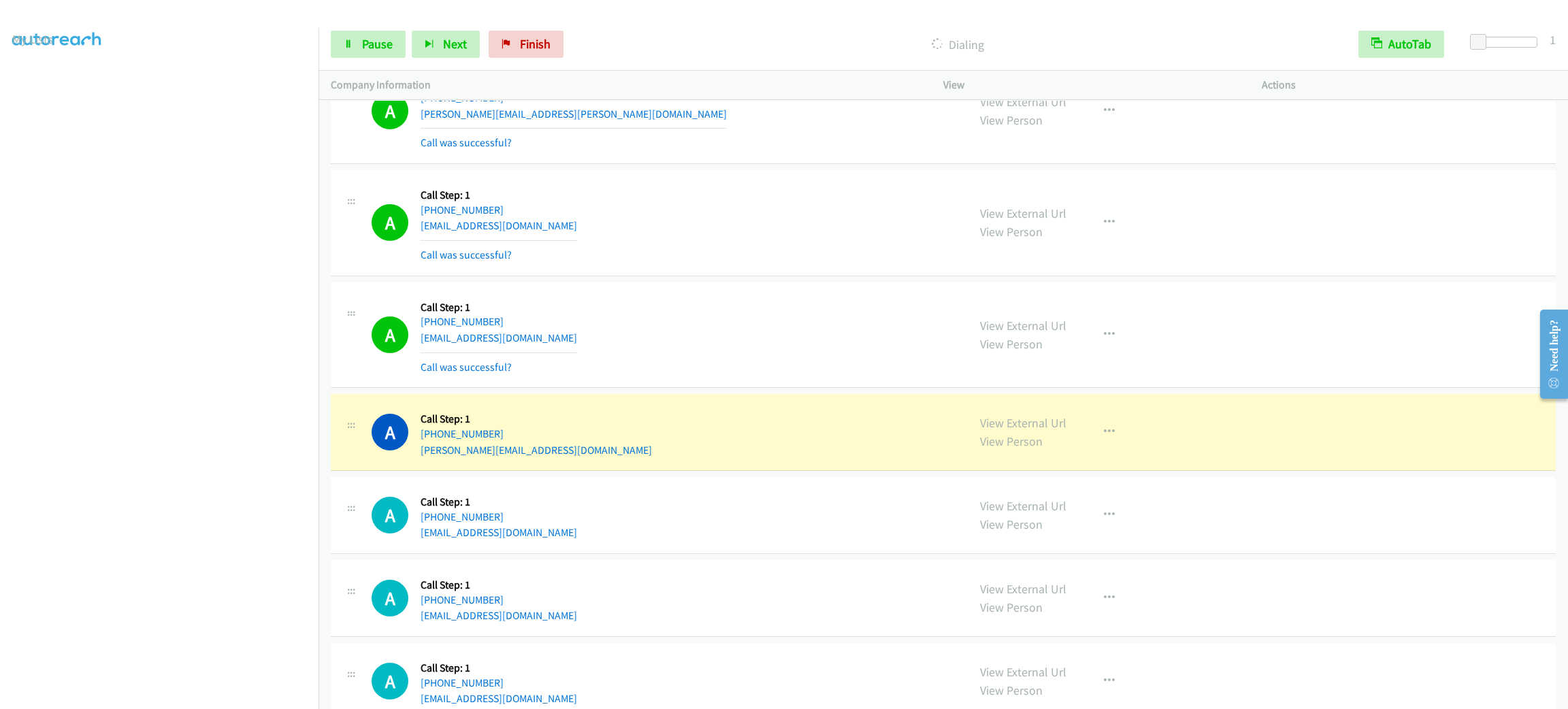
scroll to position [10555, 0]
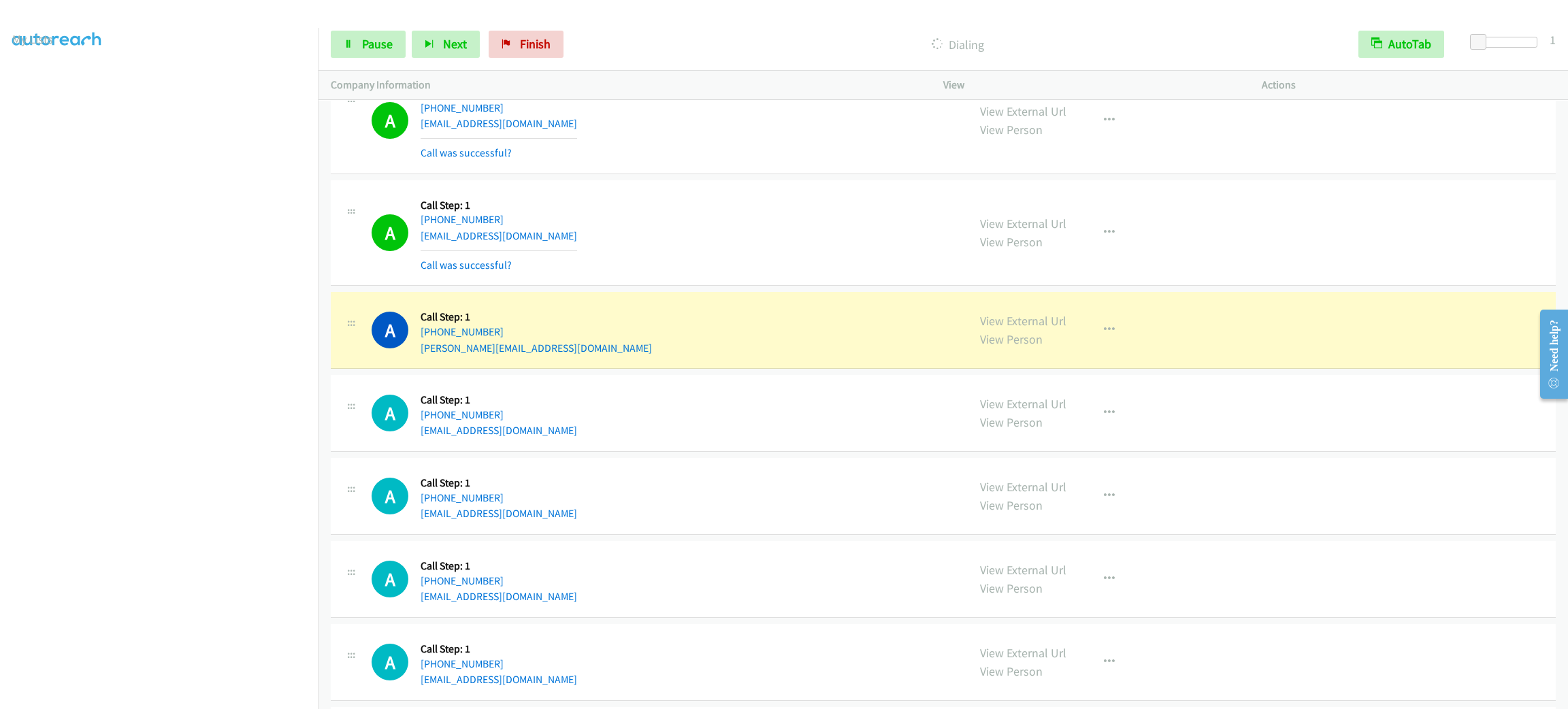
click at [983, 336] on div "View External Url View Person" at bounding box center [1023, 330] width 86 height 37
click at [985, 328] on link "View External Url" at bounding box center [1023, 320] width 86 height 15
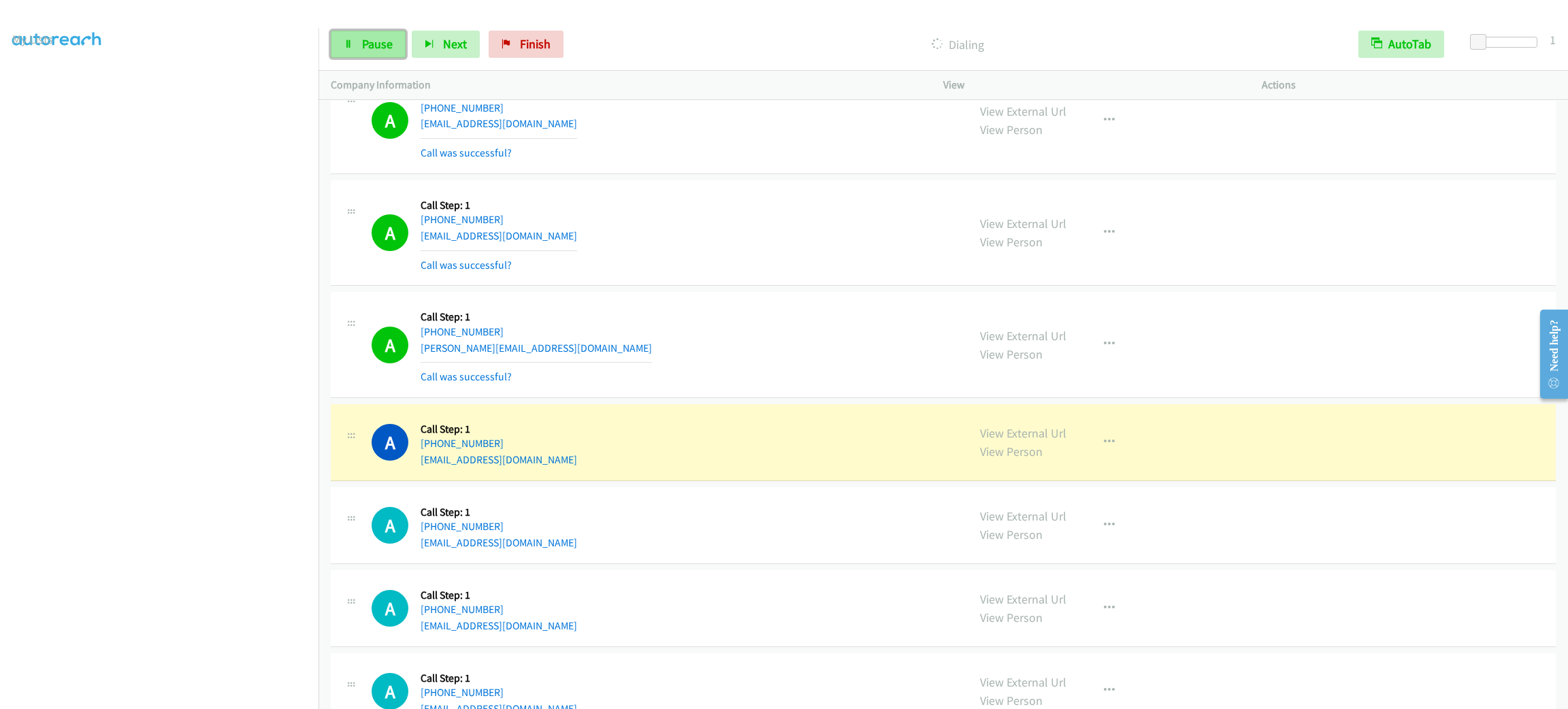
click at [360, 44] on link "Pause" at bounding box center [367, 44] width 75 height 27
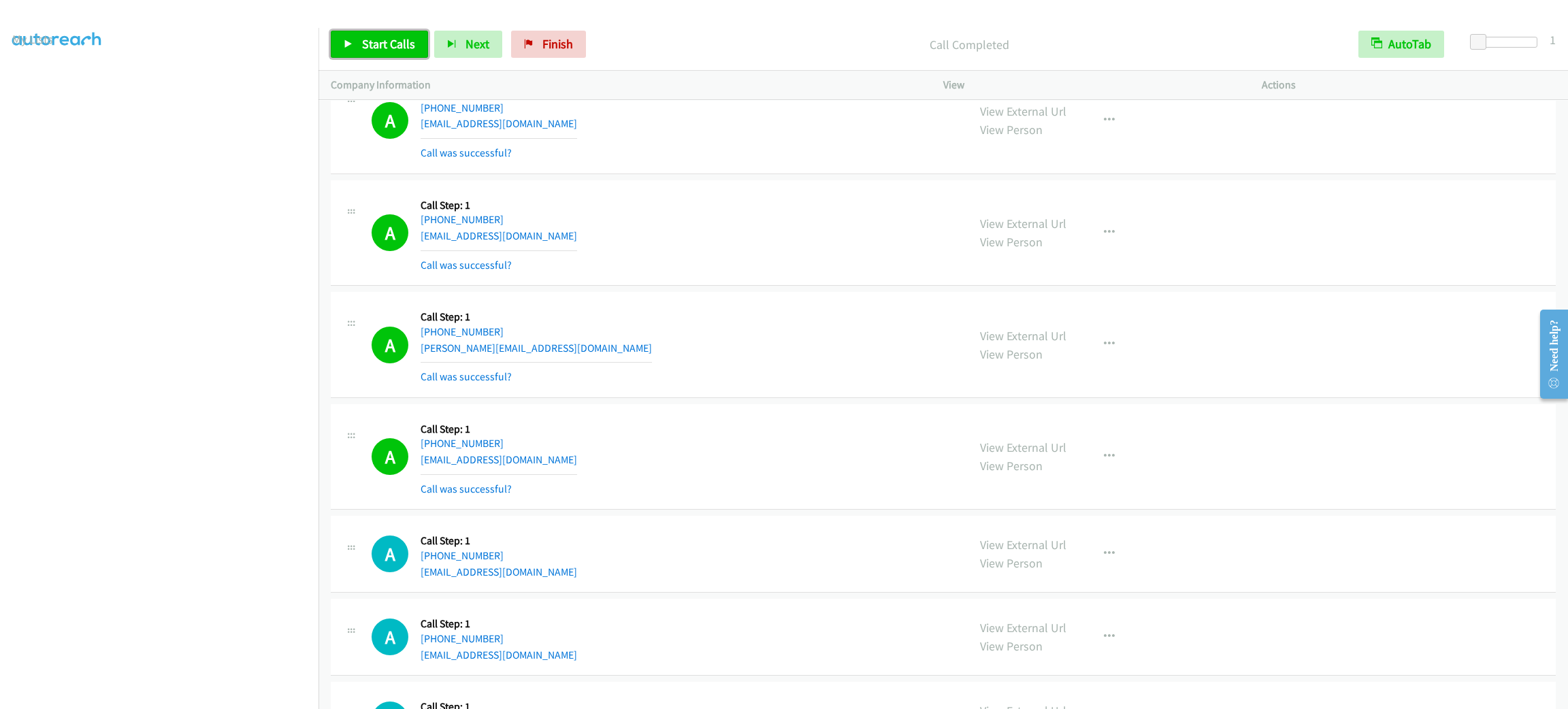
click at [406, 49] on span "Start Calls" at bounding box center [389, 44] width 53 height 15
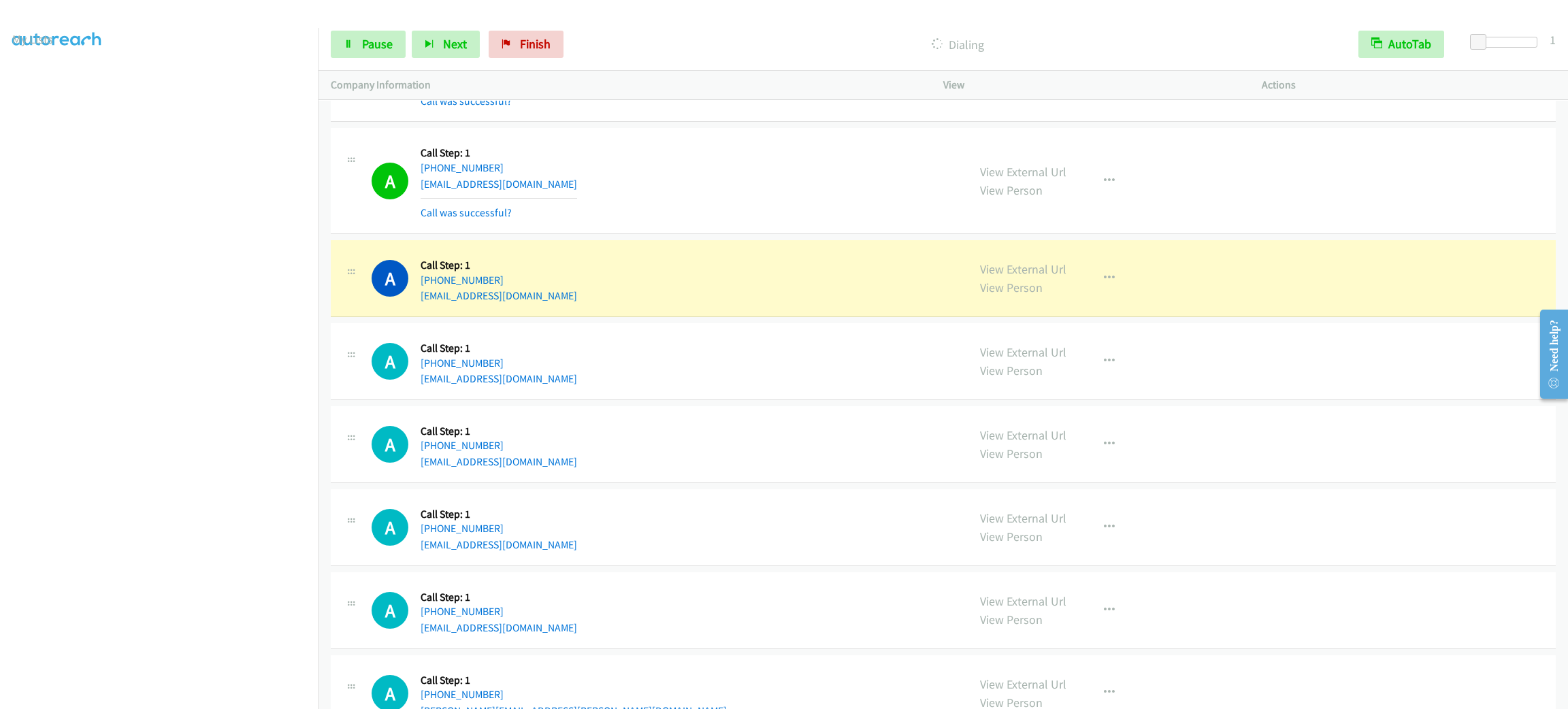
scroll to position [11148, 0]
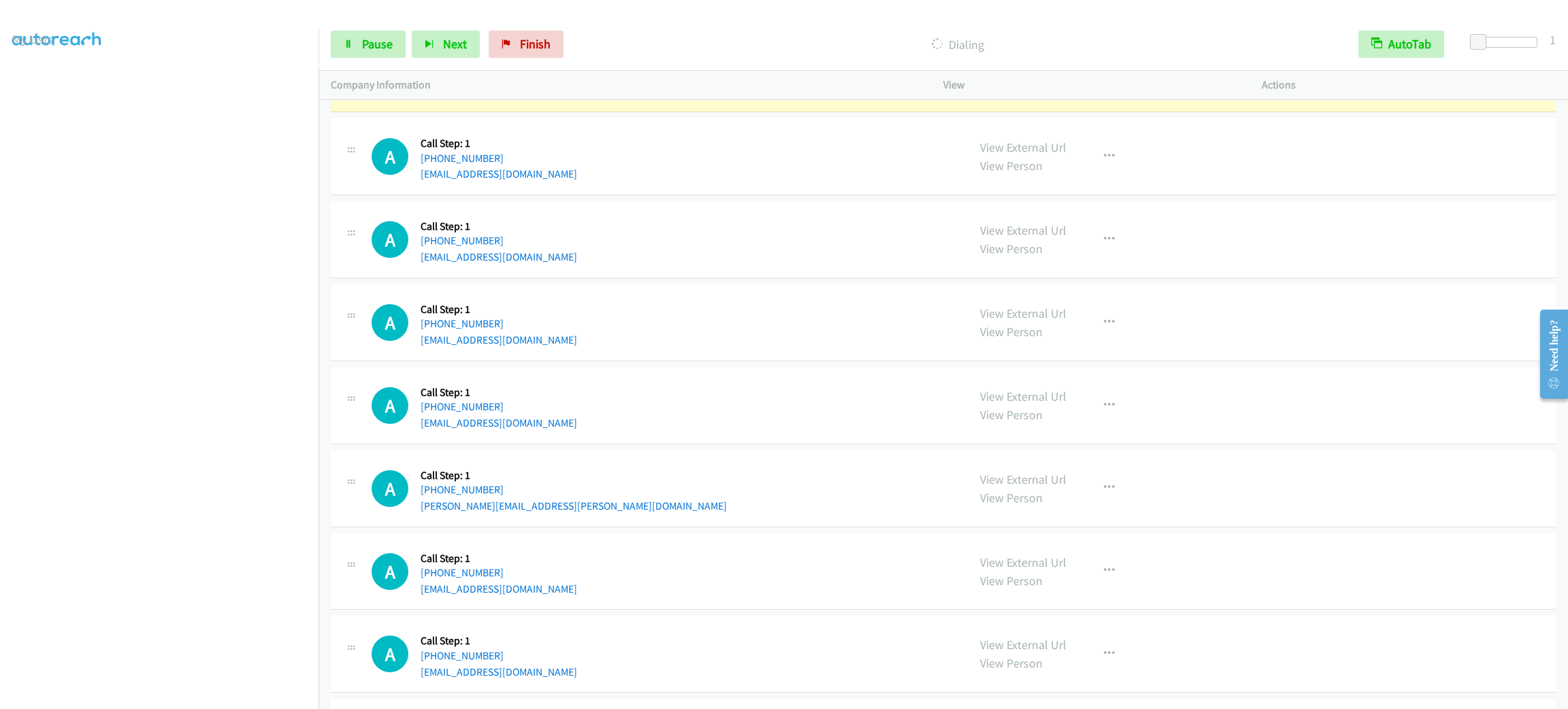
click at [401, 64] on div "Start Calls Pause Next Finish Dialing AutoTab AutoTab 1" at bounding box center [943, 44] width 1249 height 52
click at [398, 51] on link "Pause" at bounding box center [367, 44] width 75 height 27
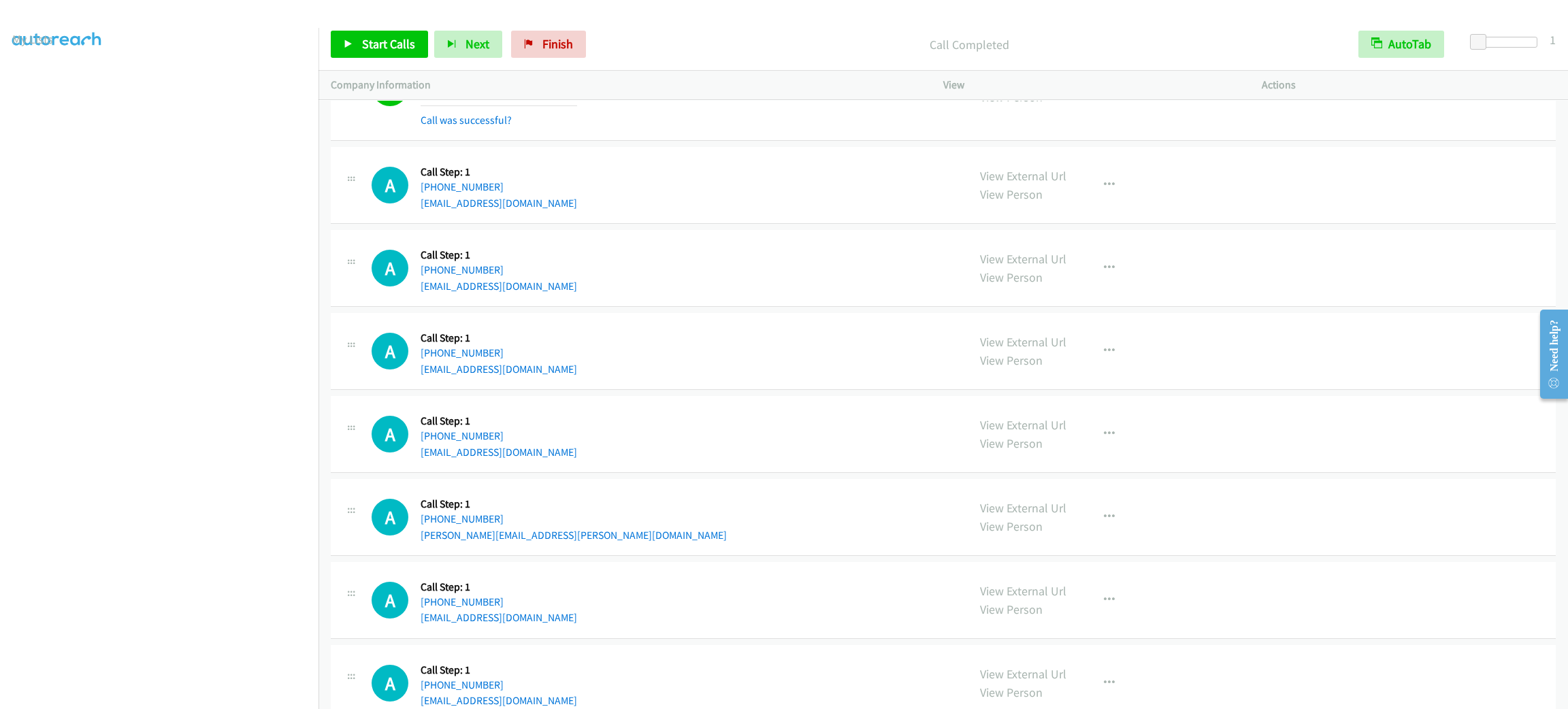
click at [1413, 277] on div "A Callback Scheduled Call Step: 1 America/Los_Angeles [PHONE_NUMBER] [EMAIL_ADD…" at bounding box center [943, 269] width 1225 height 77
click at [776, 283] on div "A Callback Scheduled Call Step: 1 America/Los_Angeles [PHONE_NUMBER] [EMAIL_ADD…" at bounding box center [663, 268] width 584 height 52
click at [777, 283] on div "A Callback Scheduled Call Step: 1 America/Los_Angeles [PHONE_NUMBER] [EMAIL_ADD…" at bounding box center [663, 268] width 584 height 52
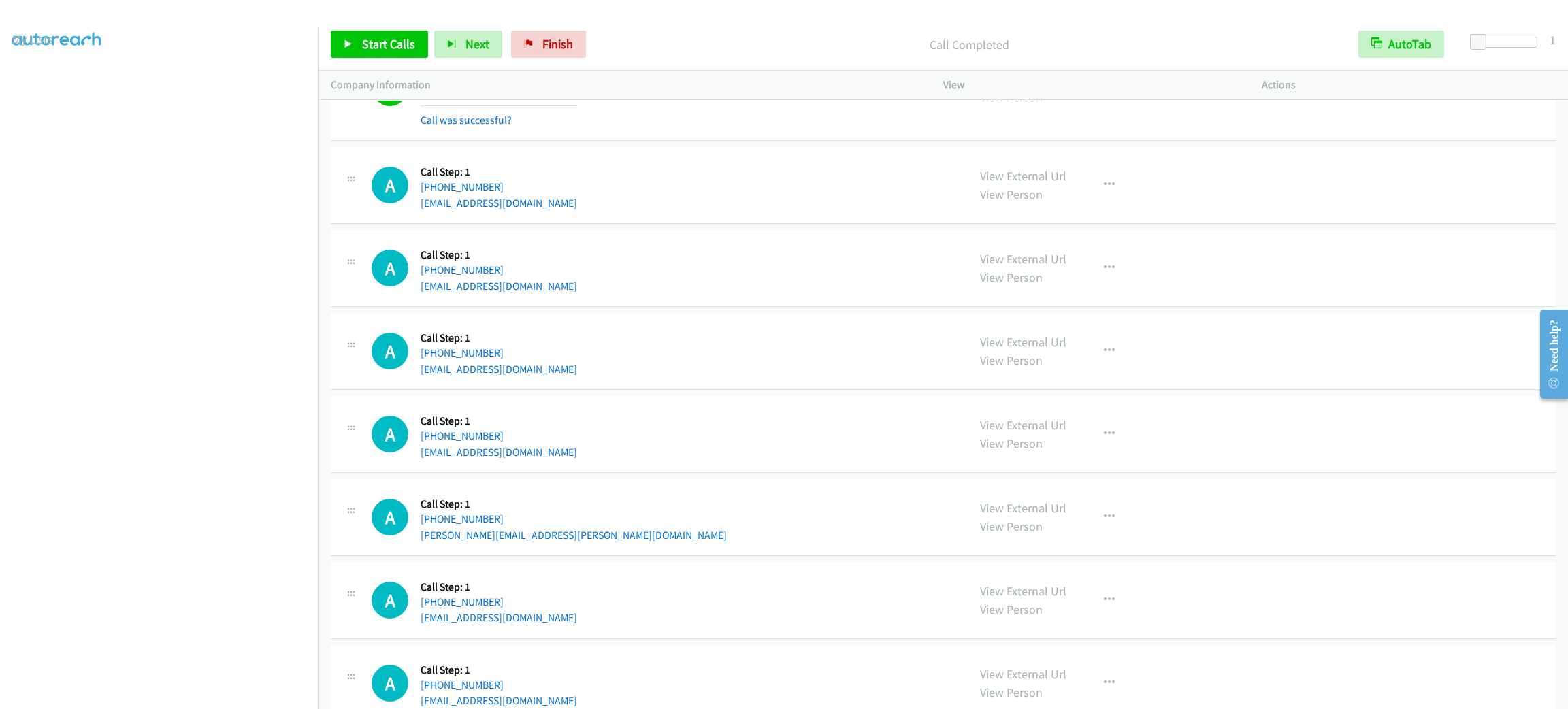
click at [777, 283] on div "A Callback Scheduled Call Step: 1 America/Los_Angeles [PHONE_NUMBER] [EMAIL_ADD…" at bounding box center [663, 268] width 584 height 52
